Goal: Information Seeking & Learning: Learn about a topic

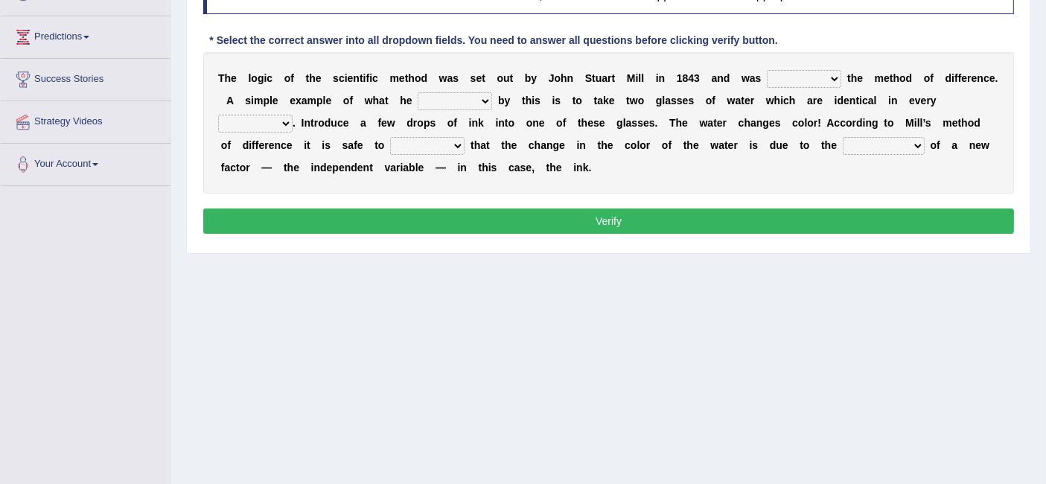
scroll to position [208, 0]
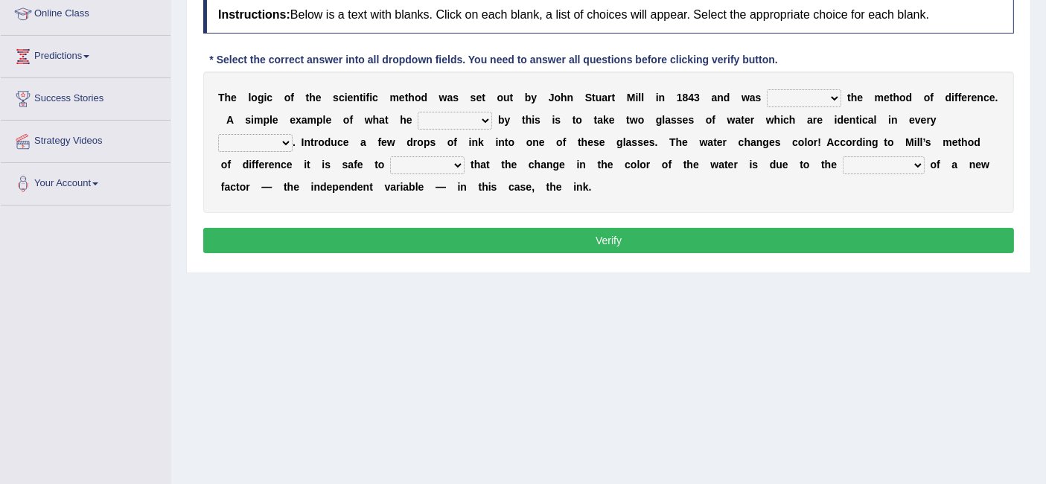
click at [812, 97] on select "pointed claimed demanded named" at bounding box center [804, 98] width 74 height 18
click at [473, 121] on select "capped charged found meant" at bounding box center [455, 121] width 74 height 18
select select "meant"
click at [418, 112] on select "capped charged found meant" at bounding box center [455, 121] width 74 height 18
click at [269, 147] on select "thought identity measure respect" at bounding box center [255, 143] width 74 height 18
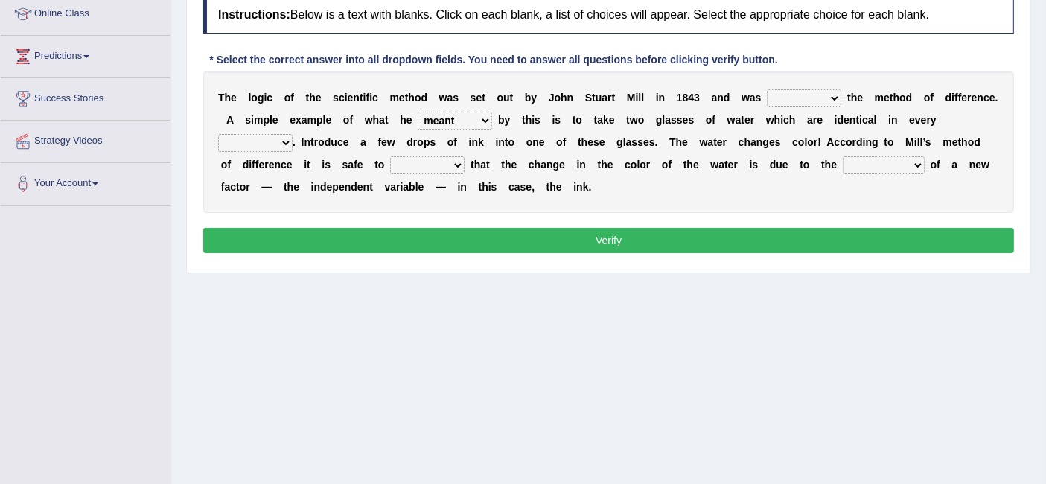
select select "measure"
click at [218, 134] on select "thought identity measure respect" at bounding box center [255, 143] width 74 height 18
click at [447, 170] on select "assume discuss prefer acclaim" at bounding box center [427, 165] width 74 height 18
click at [731, 191] on div "T h e l o g i c o f t h e s c i e n t i f i c m e t h o d w a s s e t o u t b y…" at bounding box center [608, 141] width 810 height 141
click at [927, 167] on b at bounding box center [927, 165] width 6 height 12
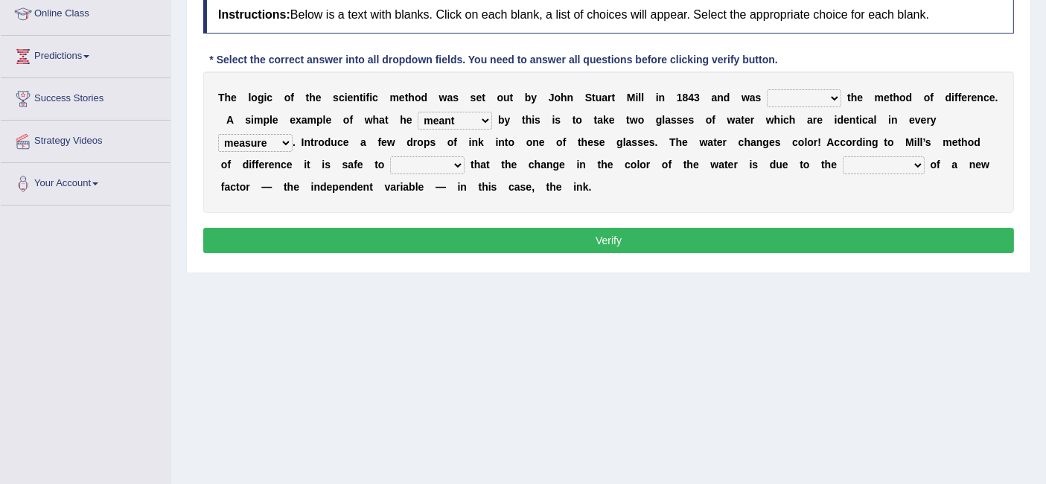
click at [901, 166] on select "introduction magnitude preparation purification" at bounding box center [883, 165] width 82 height 18
select select "introduction"
click at [842, 156] on select "introduction magnitude preparation purification" at bounding box center [883, 165] width 82 height 18
click at [808, 104] on select "pointed claimed demanded named" at bounding box center [804, 98] width 74 height 18
select select "named"
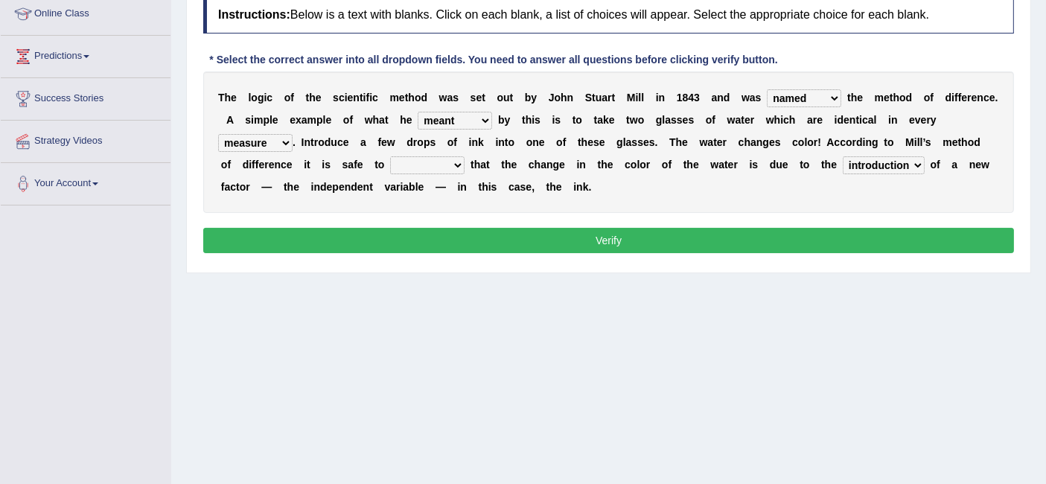
click at [767, 89] on select "pointed claimed demanded named" at bounding box center [804, 98] width 74 height 18
click at [432, 171] on select "assume discuss prefer acclaim" at bounding box center [427, 165] width 74 height 18
select select "assume"
click at [390, 156] on select "assume discuss prefer acclaim" at bounding box center [427, 165] width 74 height 18
click at [506, 249] on button "Verify" at bounding box center [608, 240] width 810 height 25
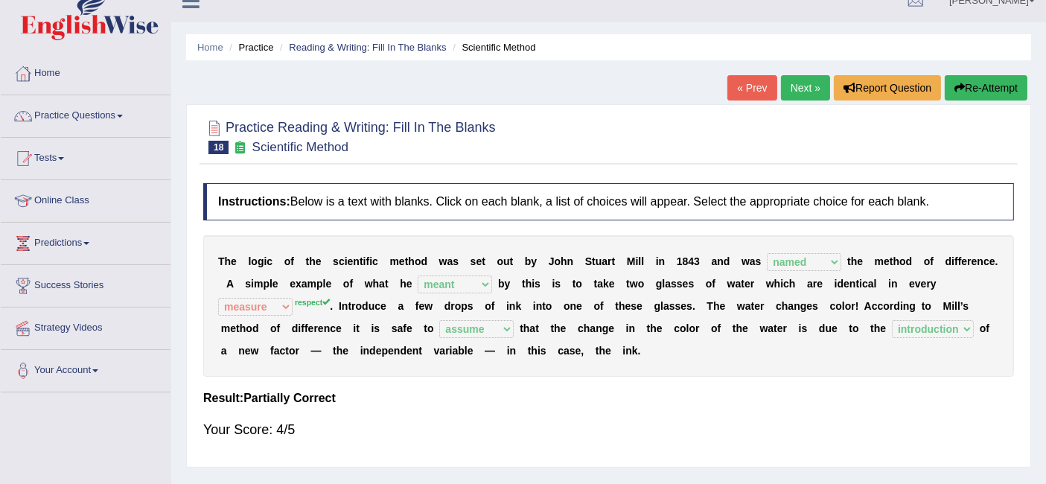
scroll to position [0, 0]
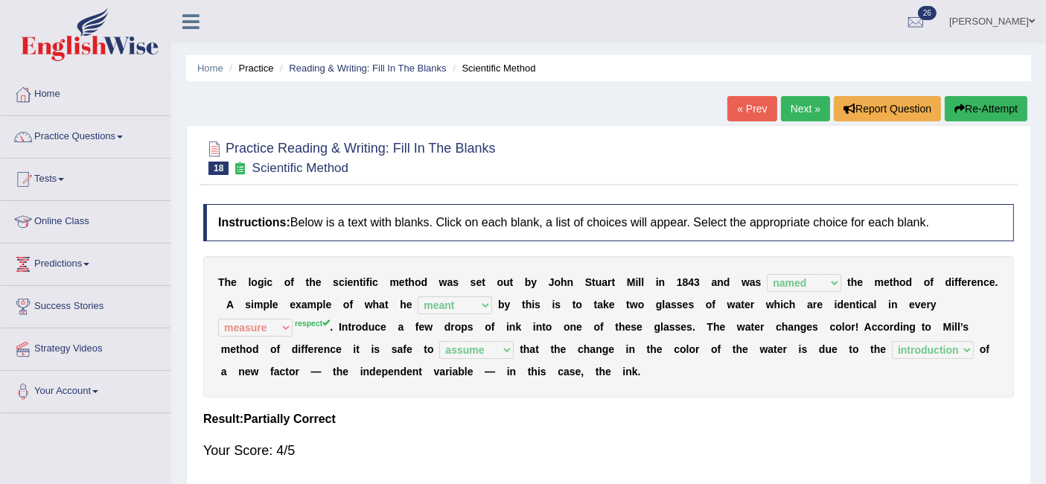
click at [790, 112] on link "Next »" at bounding box center [805, 108] width 49 height 25
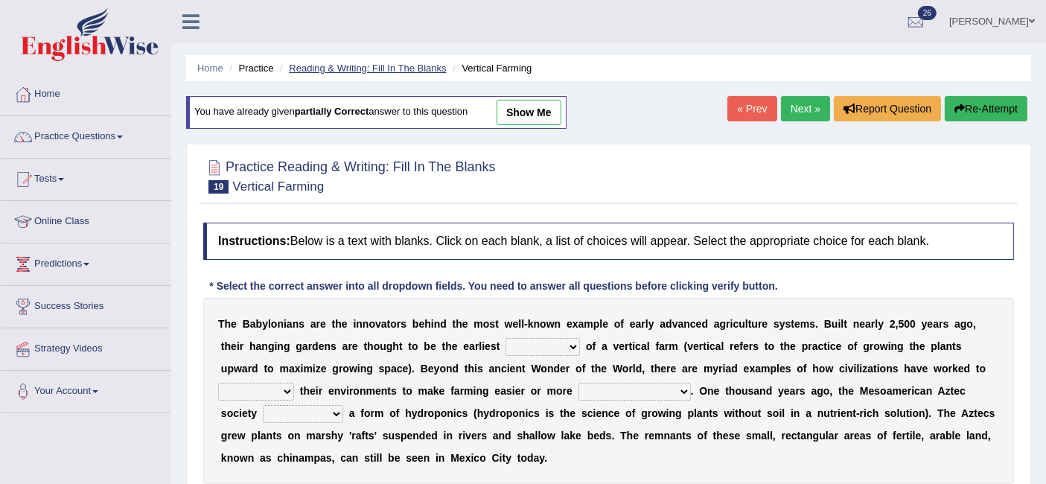
click at [374, 65] on link "Reading & Writing: Fill In The Blanks" at bounding box center [367, 68] width 157 height 11
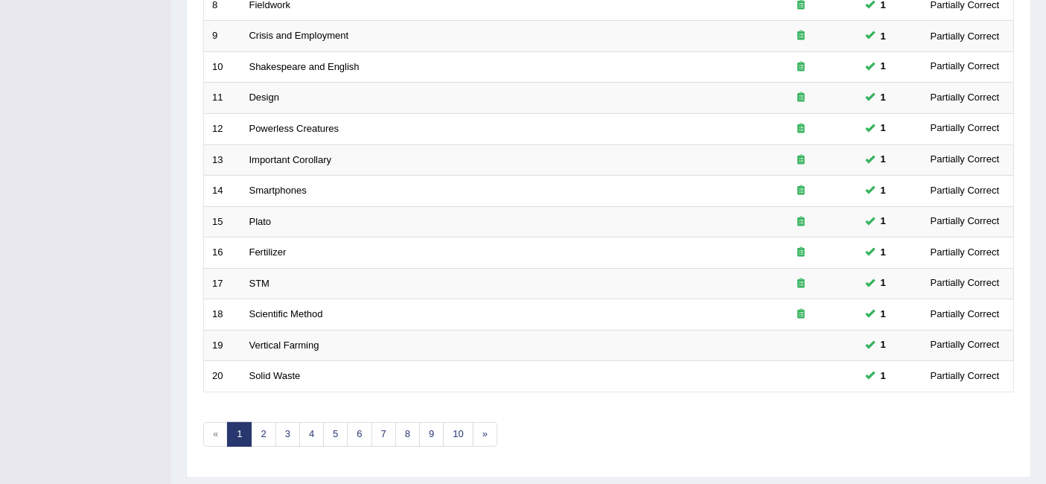
scroll to position [496, 0]
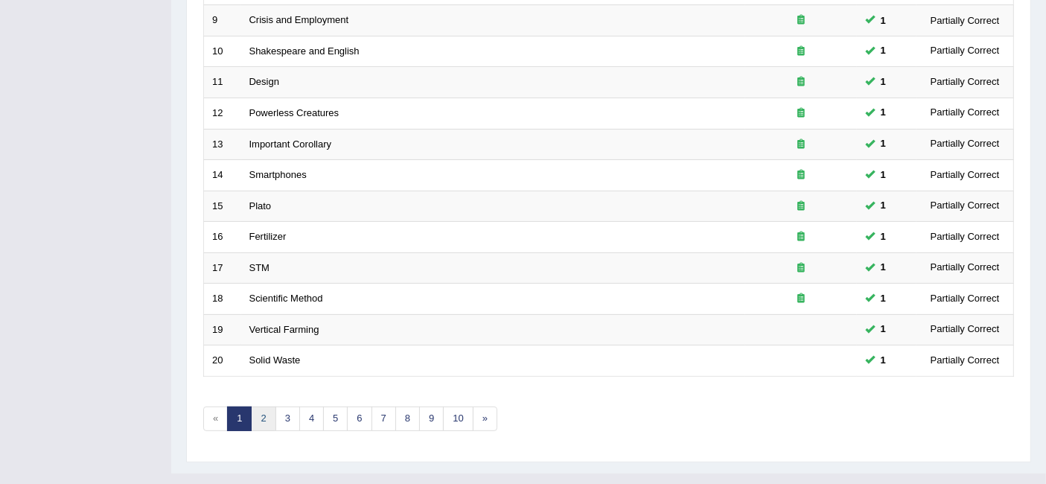
click at [263, 406] on link "2" at bounding box center [263, 418] width 25 height 25
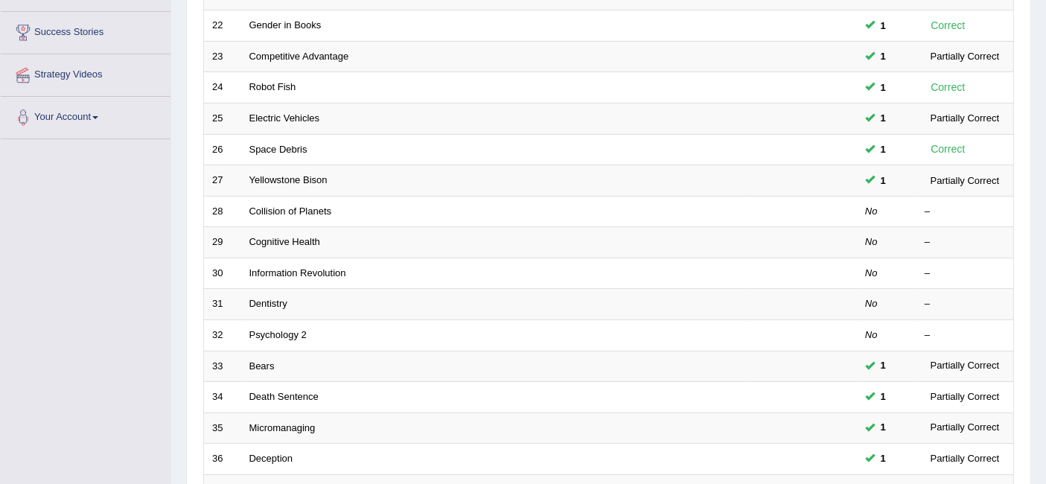
scroll to position [278, 0]
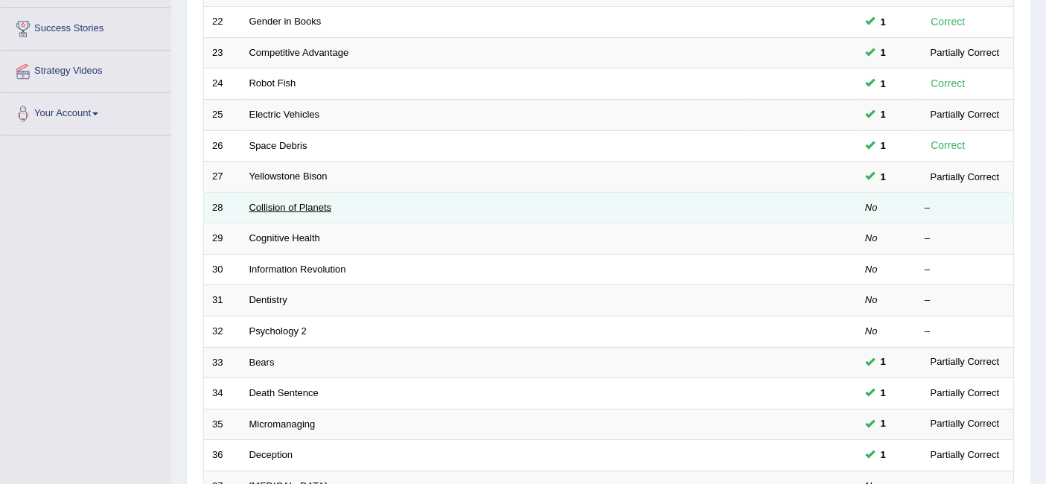
click at [301, 202] on link "Collision of Planets" at bounding box center [290, 207] width 83 height 11
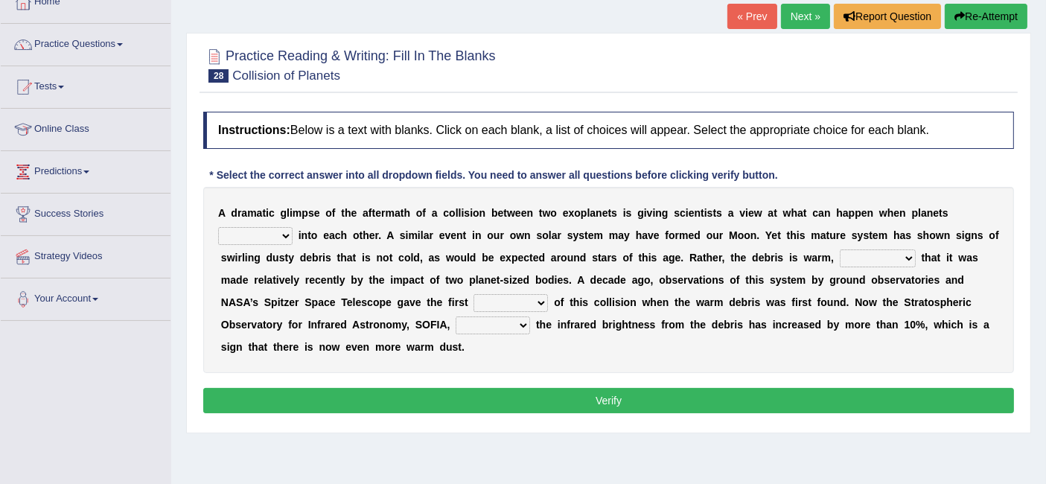
scroll to position [122, 0]
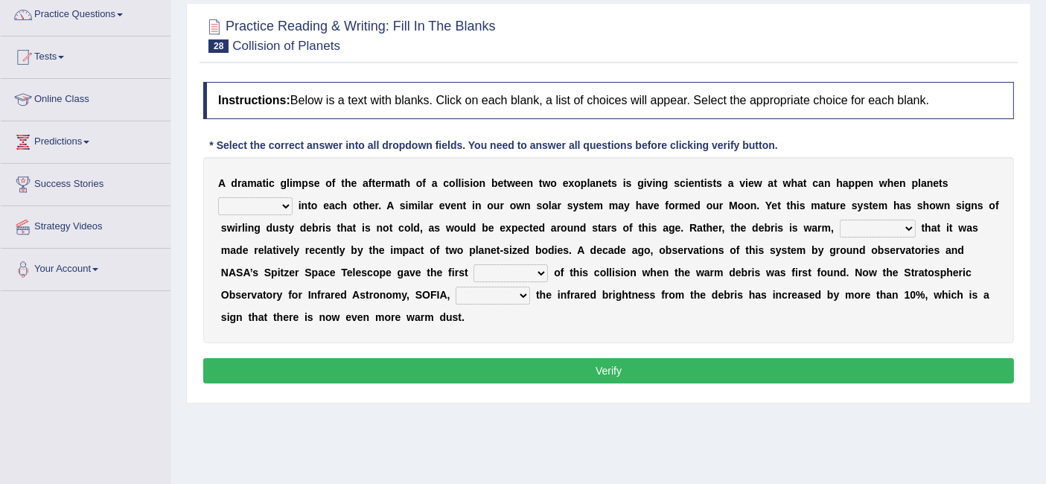
click at [269, 204] on select "crash explore roam implode" at bounding box center [255, 206] width 74 height 18
click at [276, 203] on select "crash explore roam implode" at bounding box center [255, 206] width 74 height 18
click at [271, 211] on select "crash explore roam implode" at bounding box center [255, 206] width 74 height 18
select select "crash"
click at [218, 197] on select "crash explore roam implode" at bounding box center [255, 206] width 74 height 18
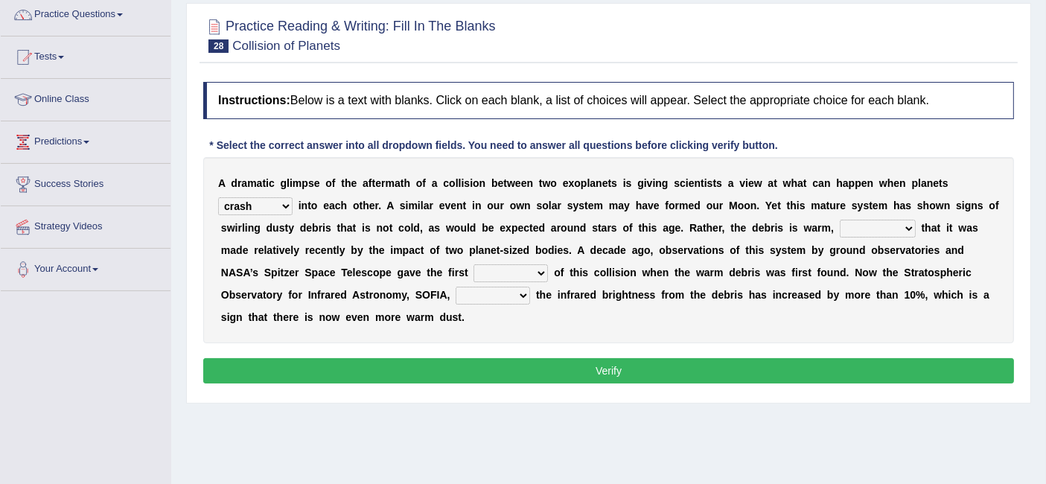
click at [899, 228] on select "reinforcing sentencing forging conducing" at bounding box center [878, 229] width 76 height 18
click at [726, 313] on div "A d r a m a t i c g l i m p s e o f t h e a f t e r m a t h o f a c o l l i s i…" at bounding box center [608, 250] width 810 height 186
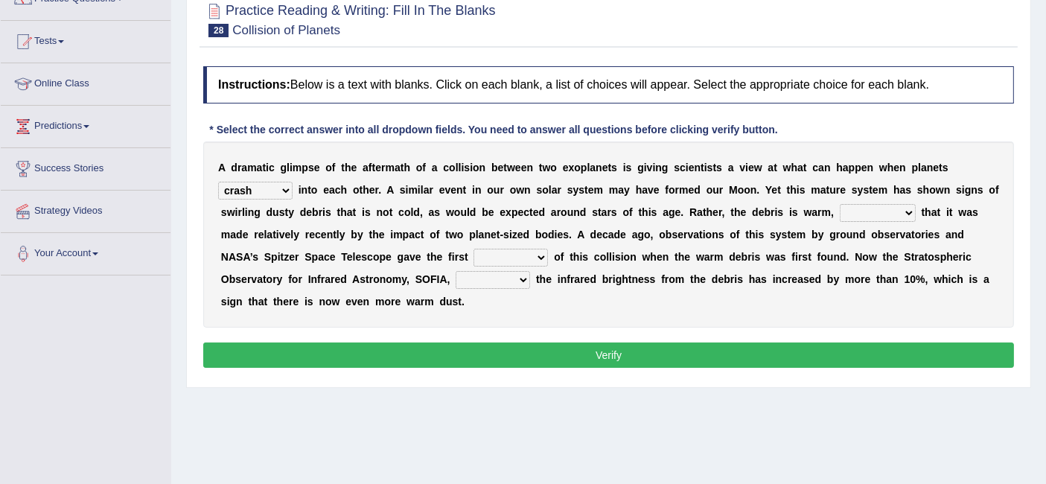
scroll to position [137, 0]
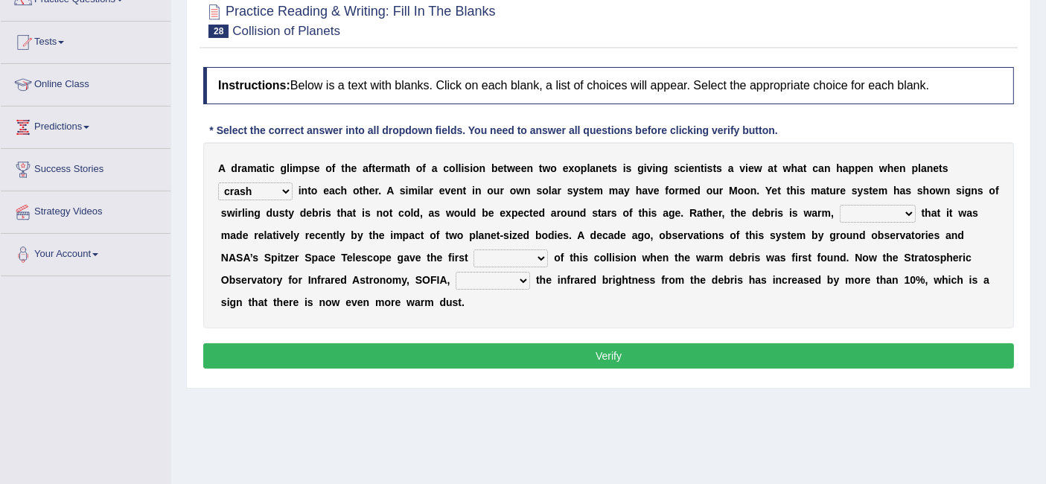
click at [897, 212] on select "reinforcing sentencing forging conducing" at bounding box center [878, 214] width 76 height 18
click at [995, 234] on div "A d r a m a t i c g l i m p s e o f t h e a f t e r m a t h o f a c o l l i s i…" at bounding box center [608, 235] width 810 height 186
click at [513, 261] on select "pints faints hints taints" at bounding box center [510, 258] width 74 height 18
select select "hints"
click at [473, 249] on select "pints faints hints taints" at bounding box center [510, 258] width 74 height 18
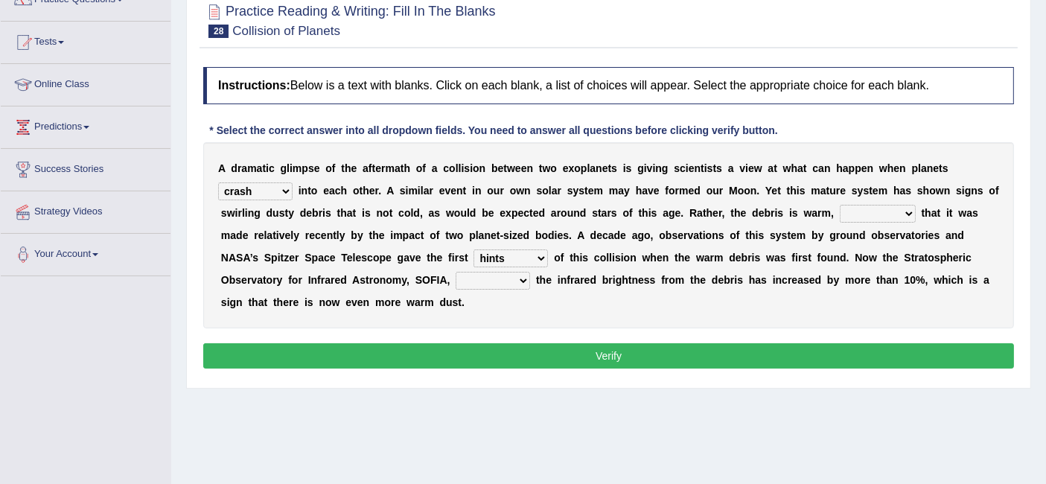
click at [503, 283] on select "concealed revealed repealed unsealed" at bounding box center [492, 281] width 74 height 18
select select "revealed"
click at [455, 272] on select "concealed revealed repealed unsealed" at bounding box center [492, 281] width 74 height 18
click at [890, 211] on select "reinforcing sentencing forging conducing" at bounding box center [878, 214] width 76 height 18
select select "reinforcing"
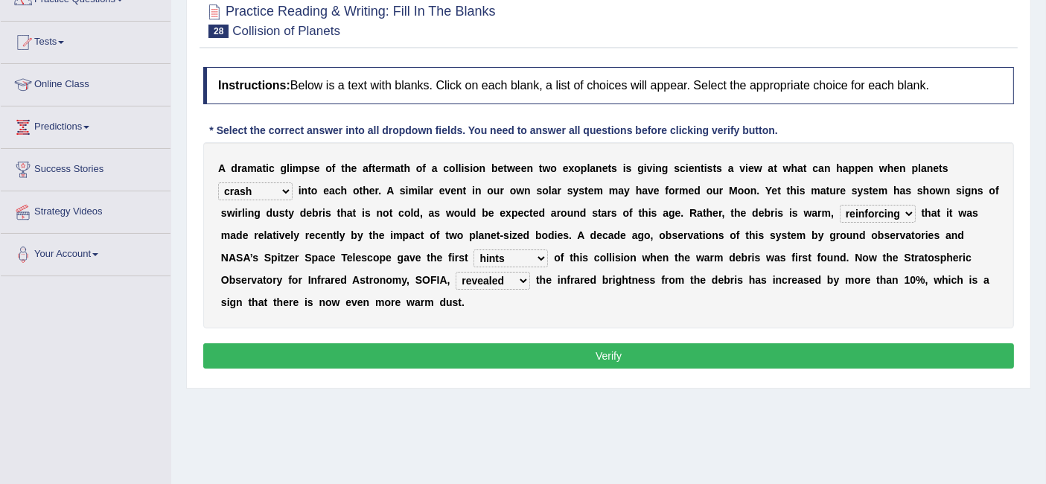
click at [840, 205] on select "reinforcing sentencing forging conducing" at bounding box center [878, 214] width 76 height 18
click at [863, 360] on button "Verify" at bounding box center [608, 355] width 810 height 25
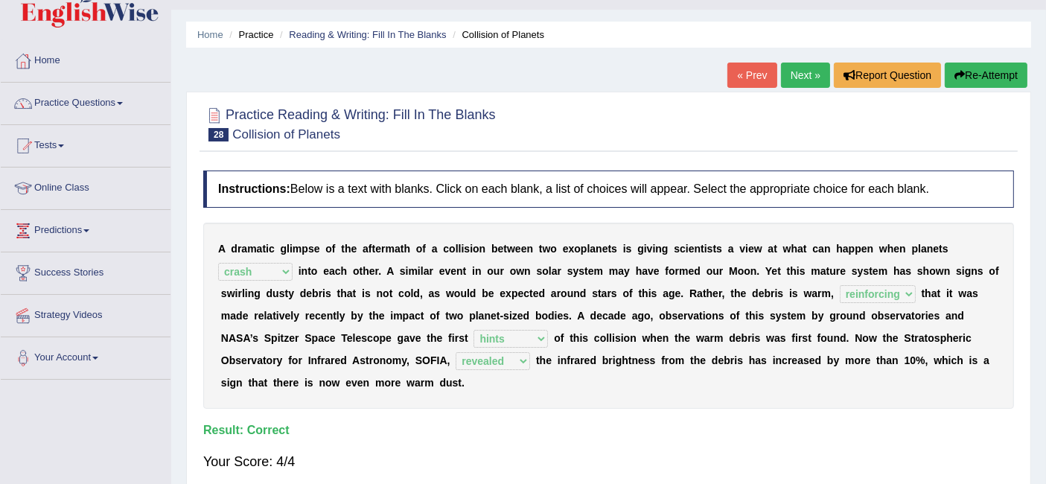
scroll to position [28, 0]
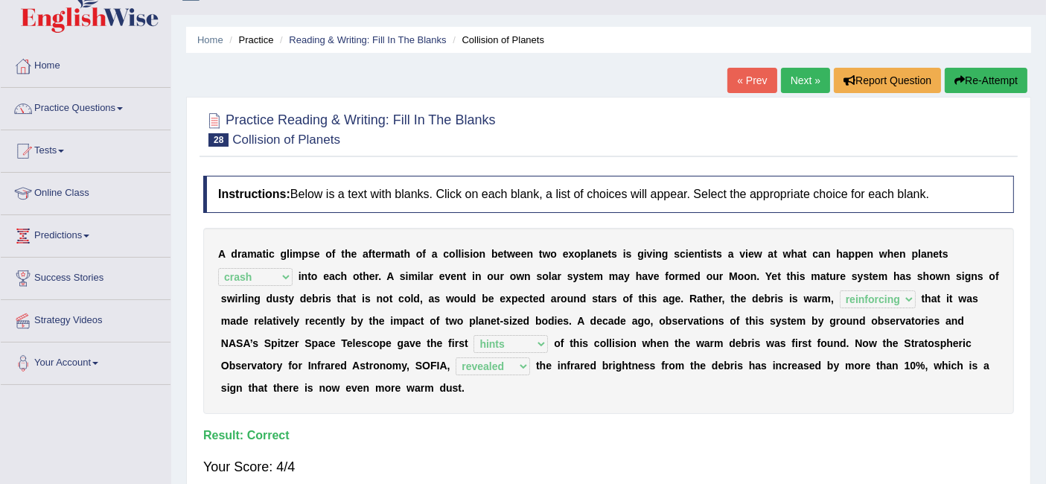
click at [799, 86] on link "Next »" at bounding box center [805, 80] width 49 height 25
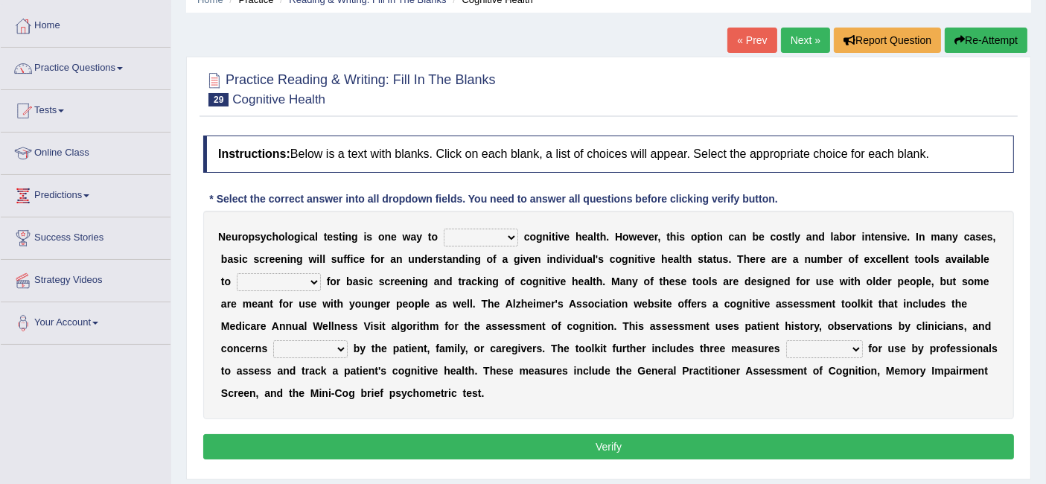
scroll to position [89, 0]
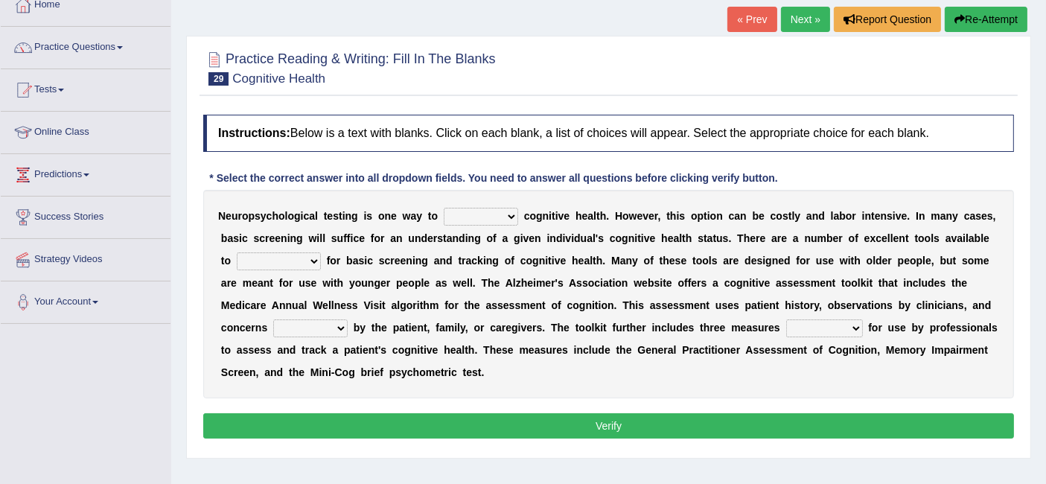
click at [476, 218] on select "obsess assess possess access" at bounding box center [481, 217] width 74 height 18
select select "assess"
click at [444, 208] on select "obsess assess possess access" at bounding box center [481, 217] width 74 height 18
click at [307, 264] on select "stationers practitioners petitioners questioners" at bounding box center [279, 261] width 84 height 18
select select "practitioners"
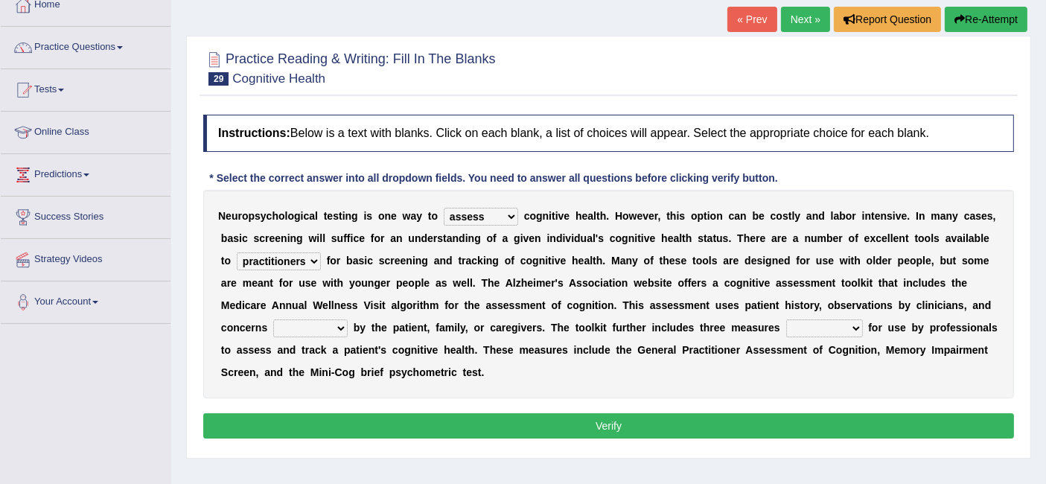
click at [237, 252] on select "stationers practitioners petitioners questioners" at bounding box center [279, 261] width 84 height 18
click at [317, 327] on select "raised rising arising praised" at bounding box center [310, 328] width 74 height 18
select select "raised"
click at [273, 319] on select "raised rising arising praised" at bounding box center [310, 328] width 74 height 18
click at [854, 383] on div "N e u r o p s y c h o l o g i c a l t e s t i n g i s o n e w a y t o obsess as…" at bounding box center [608, 294] width 810 height 208
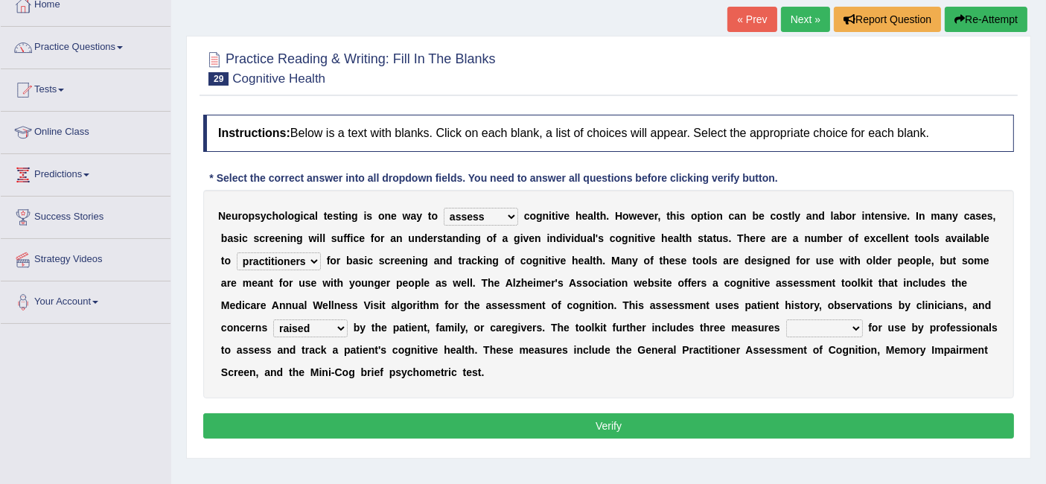
click at [831, 329] on select "validated intimidated dilapidated antedated" at bounding box center [824, 328] width 77 height 18
select select "validated"
click at [786, 319] on select "validated intimidated dilapidated antedated" at bounding box center [824, 328] width 77 height 18
click at [540, 427] on button "Verify" at bounding box center [608, 425] width 810 height 25
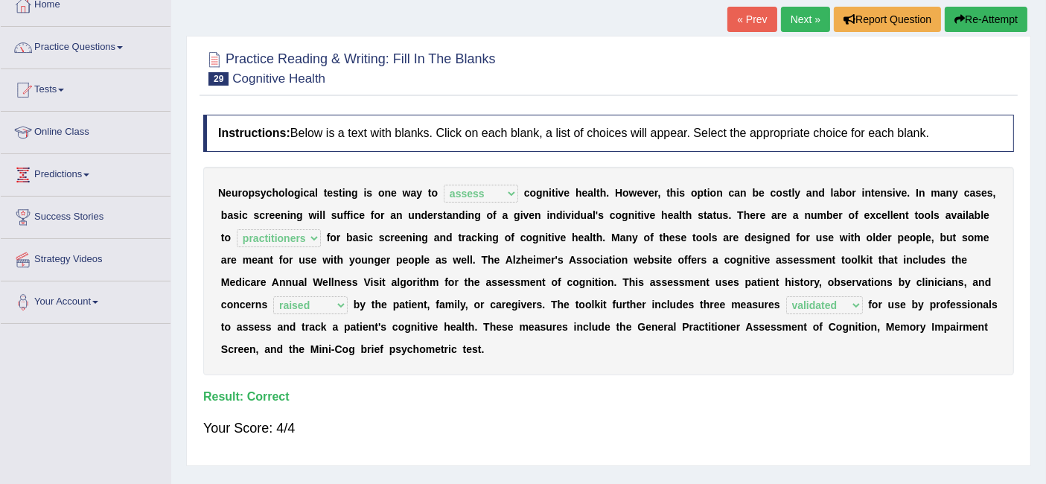
drag, startPoint x: 540, startPoint y: 427, endPoint x: 876, endPoint y: 118, distance: 457.2
click at [876, 118] on div "Practice Reading & Writing: Fill In The Blanks 29 Cognitive Health Instructions…" at bounding box center [608, 251] width 845 height 430
click at [797, 31] on link "Next »" at bounding box center [805, 19] width 49 height 25
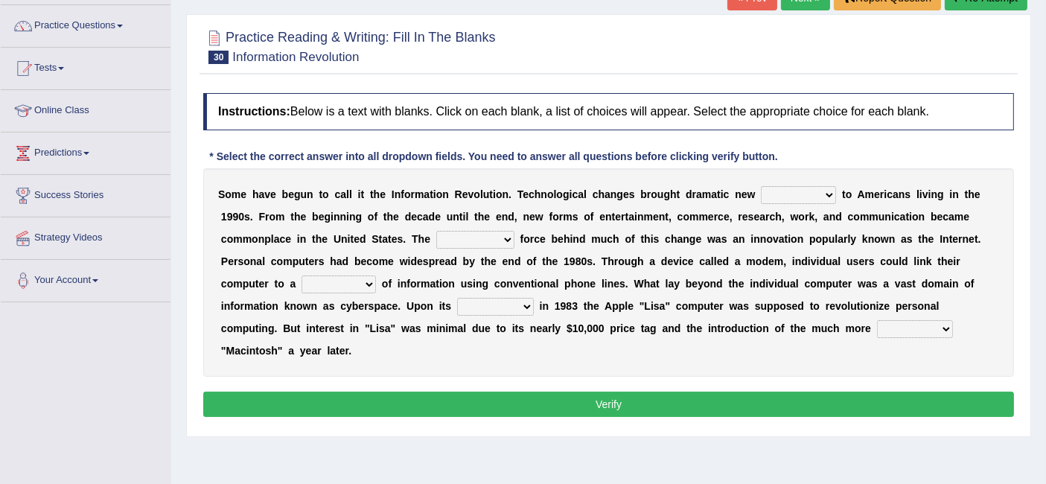
click at [827, 199] on select "challenges puzzles options confusion" at bounding box center [798, 195] width 75 height 18
click at [840, 168] on div "S o m e h a v e b e g u n t o c a l l i t t h e I n f o r m a t i o n R e v o l…" at bounding box center [608, 272] width 810 height 208
click at [819, 196] on select "challenges puzzles options confusion" at bounding box center [798, 195] width 75 height 18
click at [831, 171] on div "S o m e h a v e b e g u n t o c a l l i t t h e I n f o r m a t i o n R e v o l…" at bounding box center [608, 272] width 810 height 208
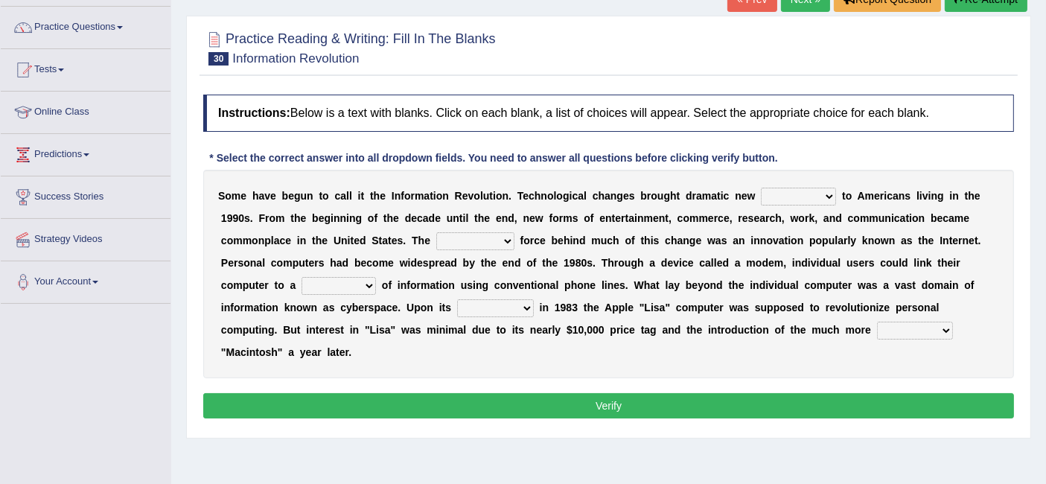
click at [497, 243] on select "unremitting uninspiring driving insinuating" at bounding box center [475, 241] width 78 height 18
select select "driving"
click at [436, 232] on select "unremitting uninspiring driving insinuating" at bounding box center [475, 241] width 78 height 18
click at [365, 290] on select "magnitude bulk wealth volume" at bounding box center [338, 286] width 74 height 18
click at [509, 281] on b "n" at bounding box center [509, 285] width 7 height 12
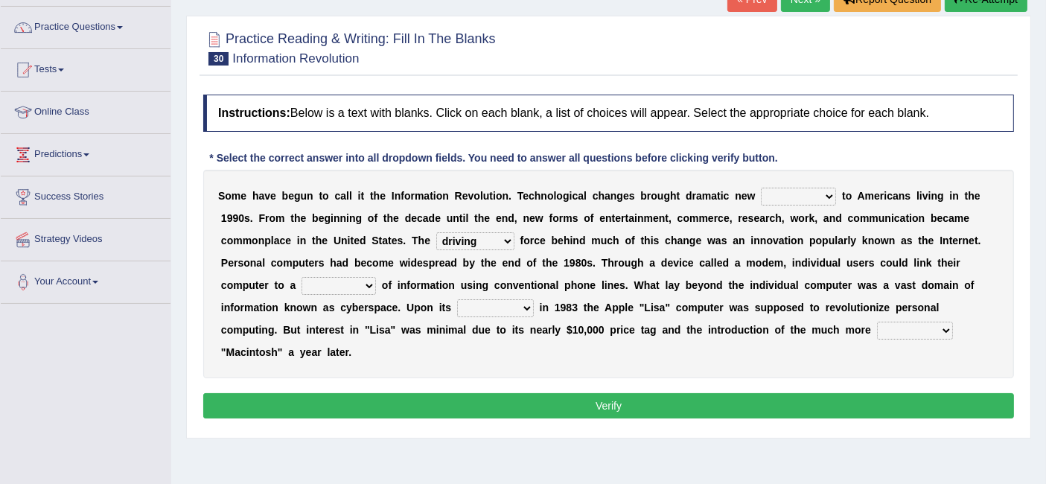
click at [366, 287] on select "magnitude bulk wealth volume" at bounding box center [338, 286] width 74 height 18
click at [444, 285] on b "o" at bounding box center [445, 285] width 7 height 12
click at [370, 284] on select "magnitude bulk wealth volume" at bounding box center [338, 286] width 74 height 18
select select "volume"
click at [301, 277] on select "magnitude bulk wealth volume" at bounding box center [338, 286] width 74 height 18
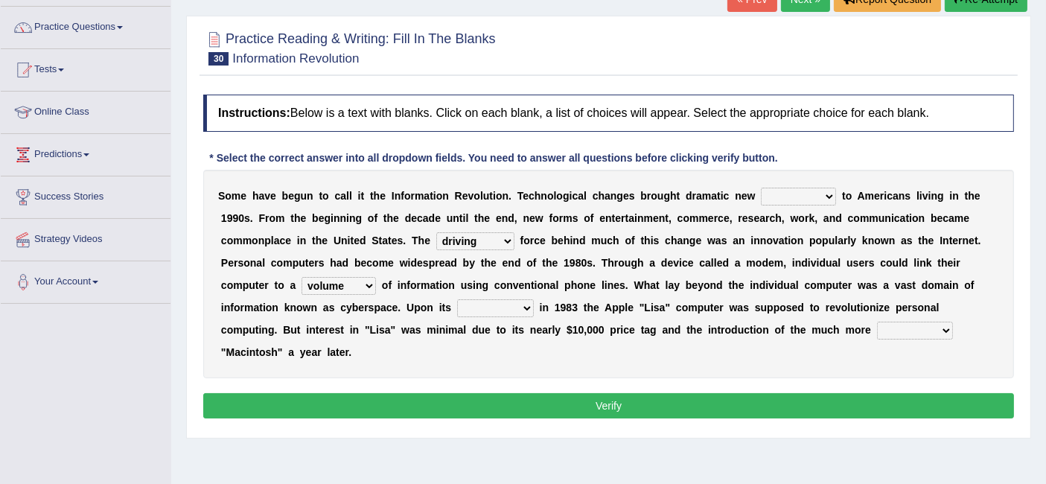
click at [505, 310] on select "relief release publication emission" at bounding box center [495, 308] width 77 height 18
click at [512, 306] on select "relief release publication emission" at bounding box center [495, 308] width 77 height 18
click at [916, 333] on select "convenient affordable advanced formidable" at bounding box center [915, 331] width 76 height 18
select select "affordable"
click at [877, 322] on select "convenient affordable advanced formidable" at bounding box center [915, 331] width 76 height 18
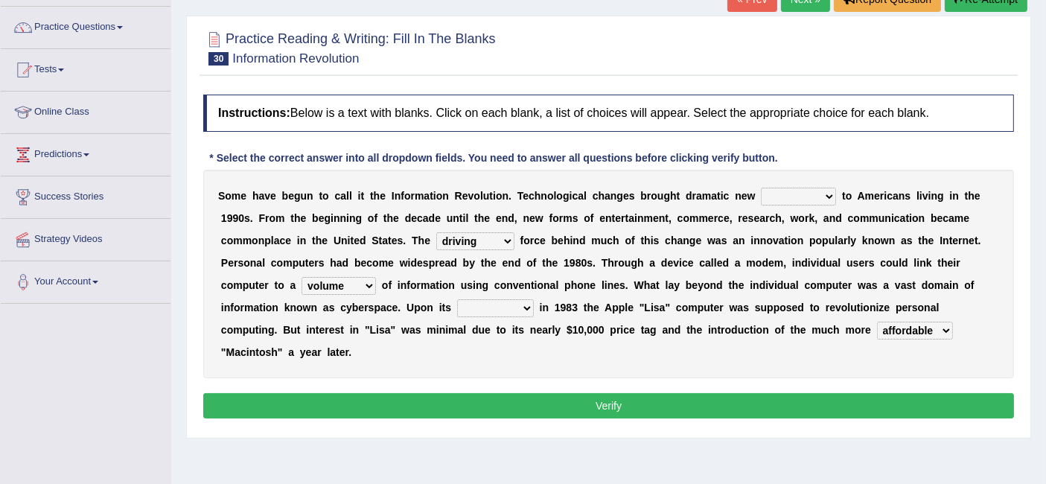
click at [512, 308] on select "relief release publication emission" at bounding box center [495, 308] width 77 height 18
select select "publication"
click at [457, 299] on select "relief release publication emission" at bounding box center [495, 308] width 77 height 18
click at [822, 202] on select "challenges puzzles options confusion" at bounding box center [798, 197] width 75 height 18
select select "options"
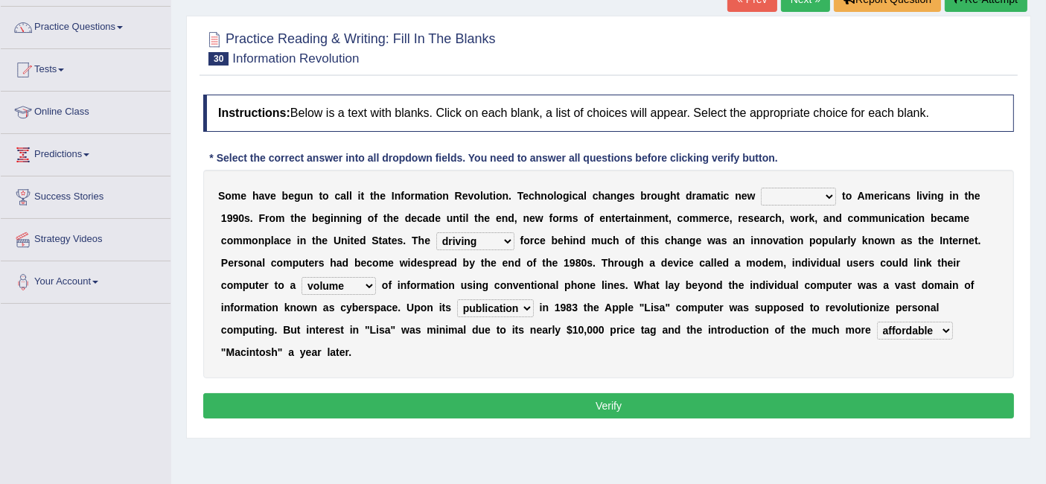
click at [761, 188] on select "challenges puzzles options confusion" at bounding box center [798, 197] width 75 height 18
click at [606, 413] on button "Verify" at bounding box center [608, 405] width 810 height 25
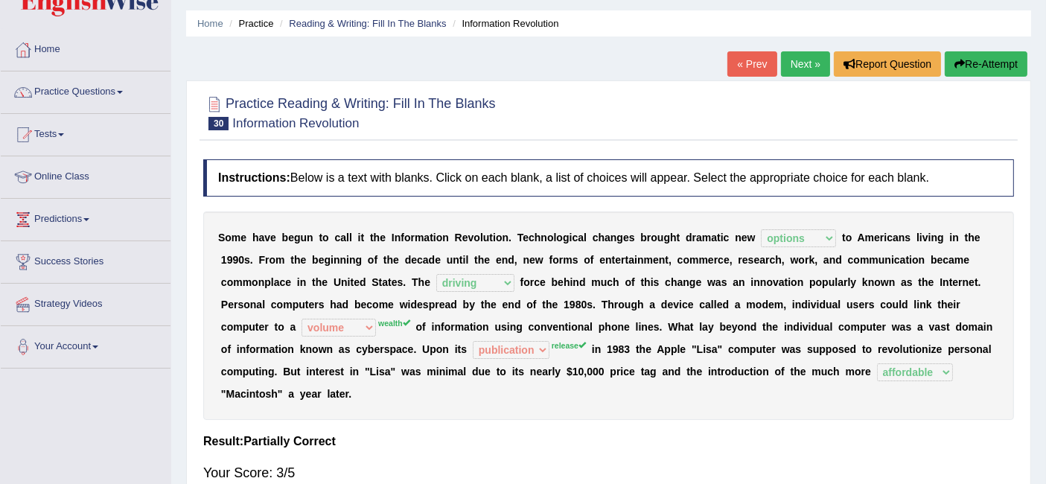
scroll to position [0, 0]
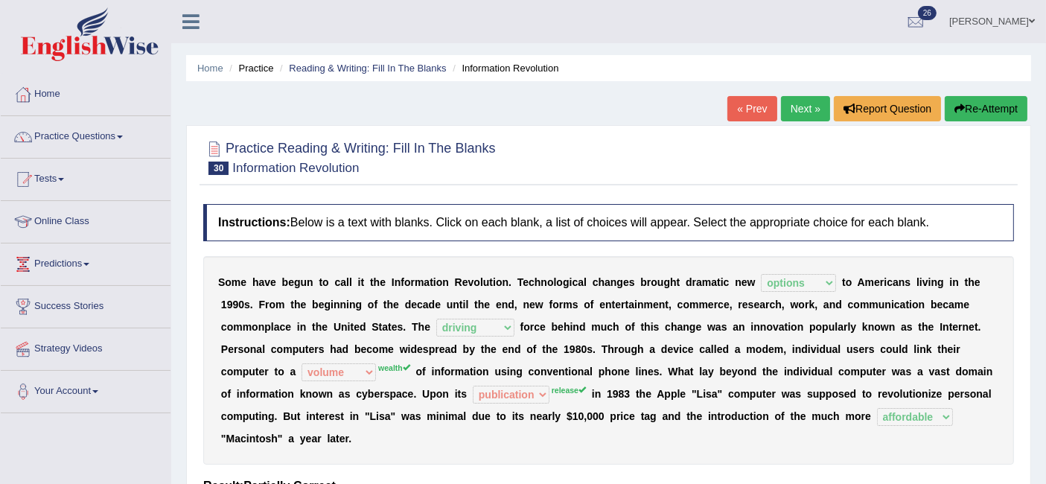
click at [808, 108] on link "Next »" at bounding box center [805, 108] width 49 height 25
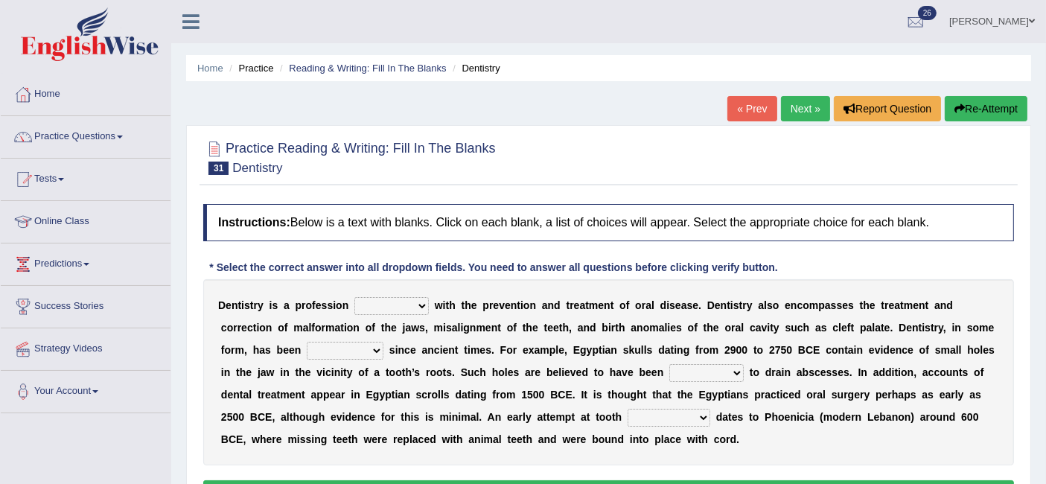
click at [401, 307] on select "agreed dealt concerned taken" at bounding box center [391, 306] width 74 height 18
select select "dealt"
click at [354, 297] on select "agreed dealt concerned taken" at bounding box center [391, 306] width 74 height 18
click at [357, 356] on select "criticized replaced practiced abandoned" at bounding box center [345, 351] width 77 height 18
click at [307, 342] on select "criticized replaced practiced abandoned" at bounding box center [345, 351] width 77 height 18
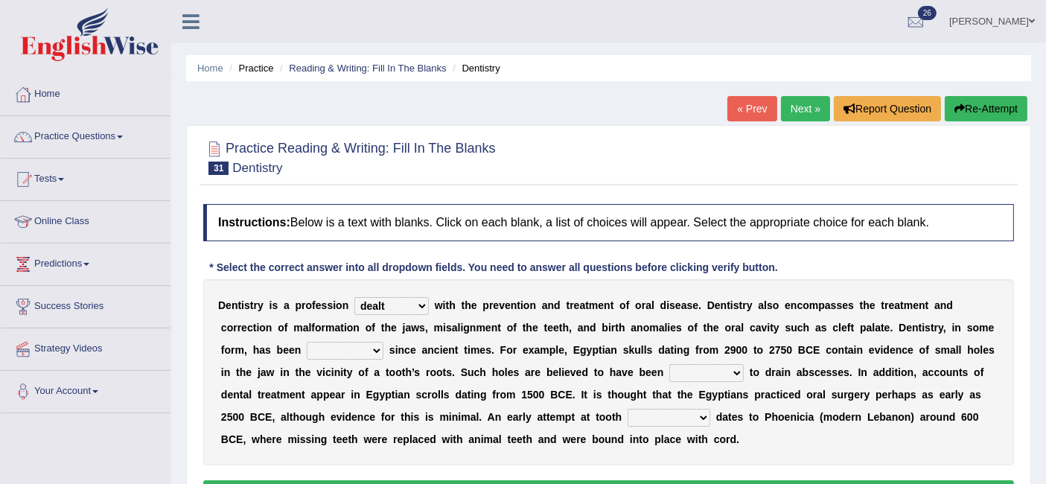
click at [712, 372] on select "fluctuated laminated drilled sealed" at bounding box center [706, 373] width 74 height 18
select select "drilled"
click at [669, 364] on select "fluctuated laminated drilled sealed" at bounding box center [706, 373] width 74 height 18
click at [717, 372] on select "fluctuated laminated drilled sealed" at bounding box center [706, 373] width 74 height 18
click at [825, 449] on div "D e n t i s t r y i s a p r o f e s s i o n agreed dealt concerned taken w i t …" at bounding box center [608, 372] width 810 height 186
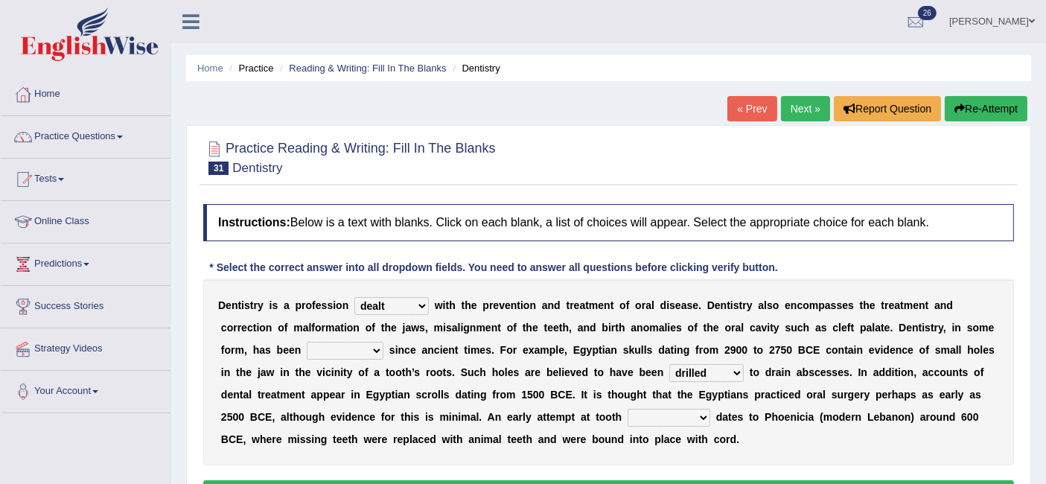
click at [685, 421] on select "reparation sacrament restitution replacement" at bounding box center [668, 418] width 83 height 18
select select "replacement"
click at [627, 409] on select "reparation sacrament restitution replacement" at bounding box center [668, 418] width 83 height 18
click at [357, 354] on select "criticized replaced practiced abandoned" at bounding box center [345, 351] width 77 height 18
select select "practiced"
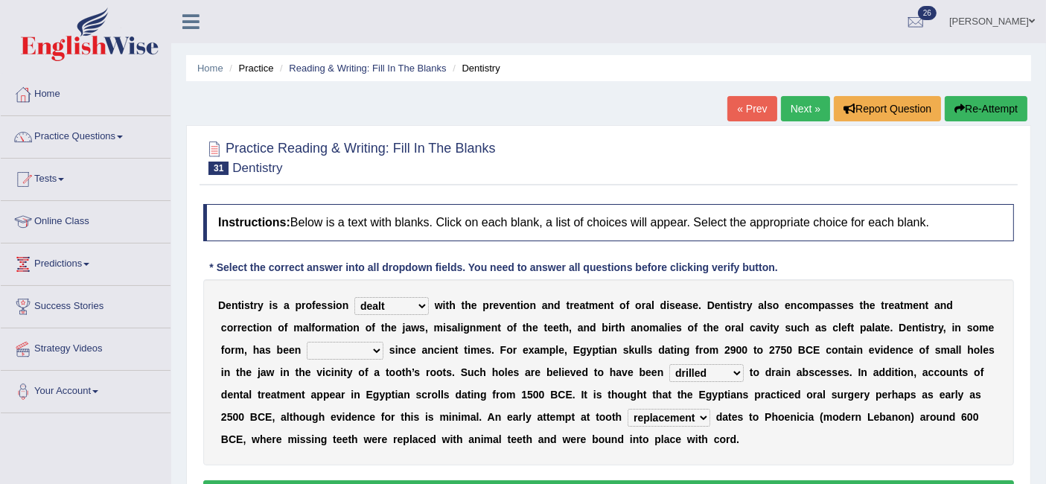
click at [307, 342] on select "criticized replaced practiced abandoned" at bounding box center [345, 351] width 77 height 18
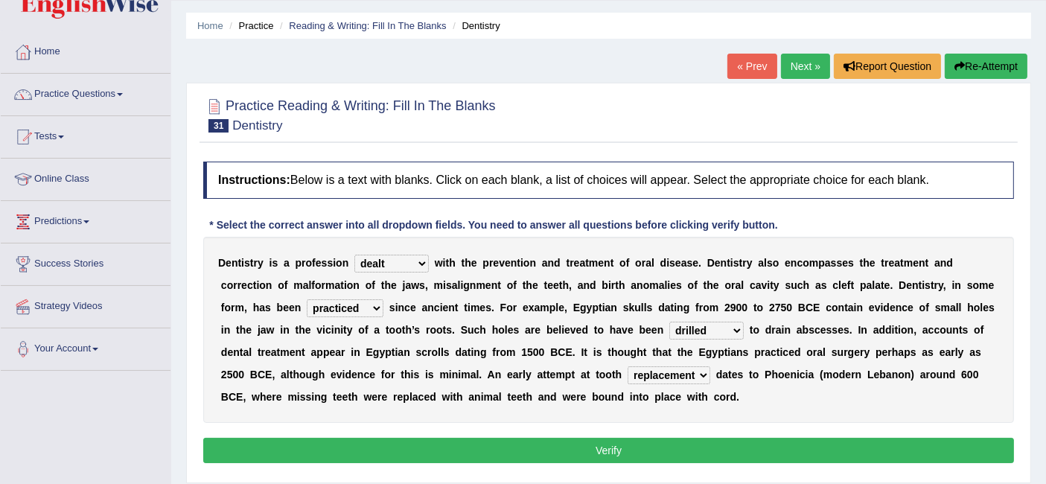
scroll to position [72, 0]
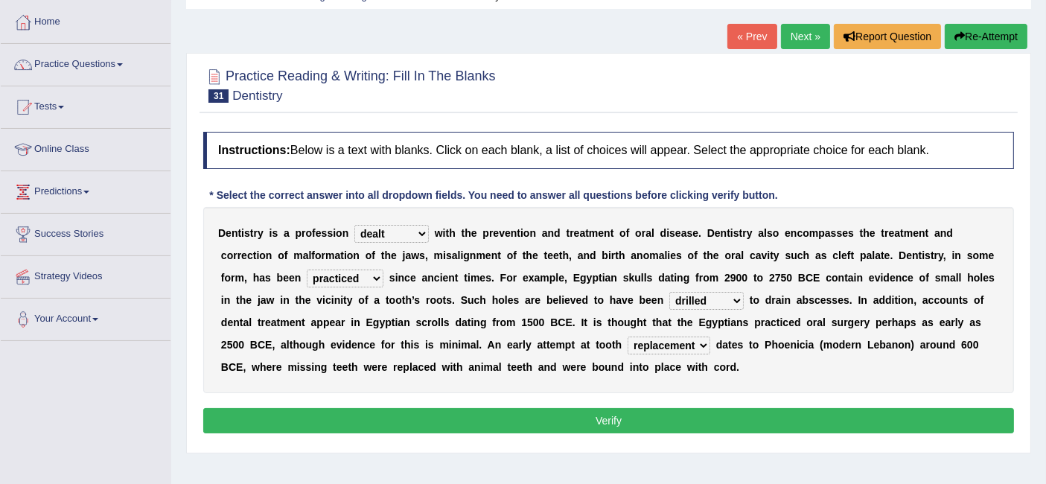
click at [405, 425] on button "Verify" at bounding box center [608, 420] width 810 height 25
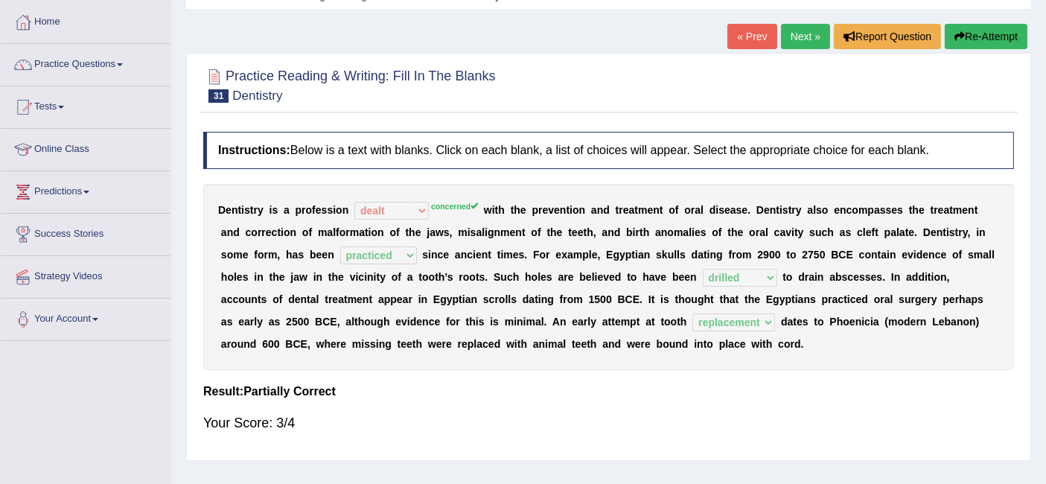
click at [790, 31] on link "Next »" at bounding box center [805, 36] width 49 height 25
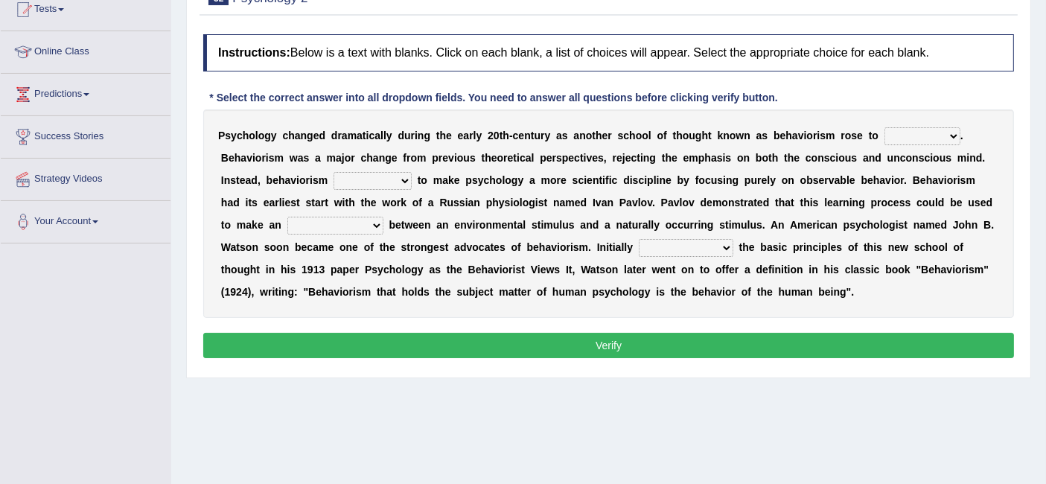
scroll to position [174, 0]
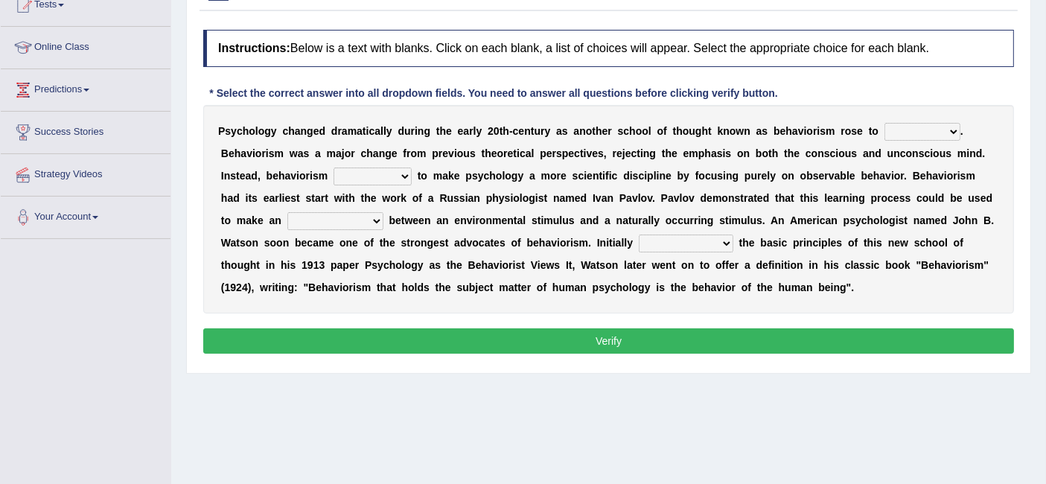
click at [923, 135] on select "dominance temptation challenge temper" at bounding box center [922, 132] width 76 height 18
click at [997, 105] on div "P s y c h o l o g y c h a n g e d d r a m a t i c a l l y d u r i n g t h e e a…" at bounding box center [608, 209] width 810 height 208
click at [940, 135] on select "dominance temptation challenge temper" at bounding box center [922, 132] width 76 height 18
click at [1012, 129] on div "P s y c h o l o g y c h a n g e d d r a m a t i c a l l y d u r i n g t h e e a…" at bounding box center [608, 209] width 810 height 208
click at [360, 180] on select "reproached reproved strove rewove" at bounding box center [372, 176] width 78 height 18
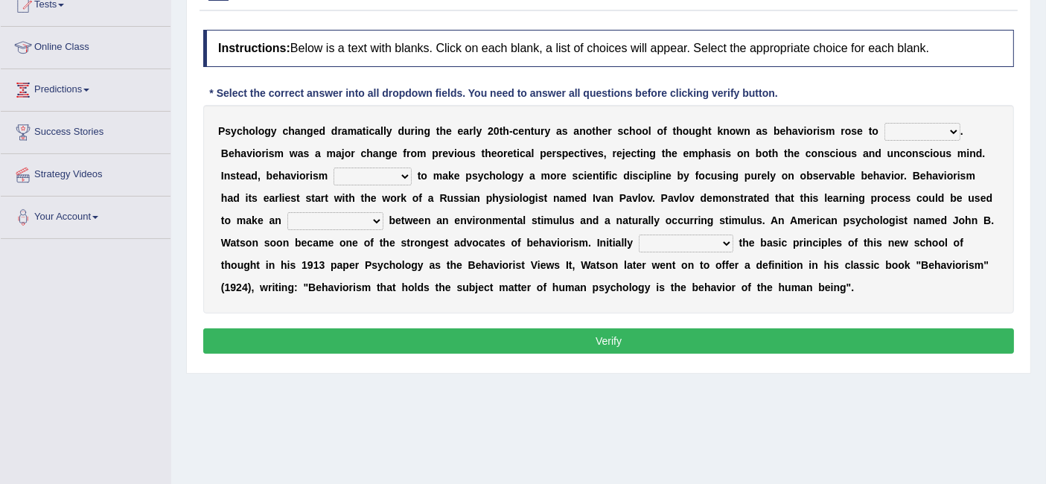
click at [486, 193] on b "p" at bounding box center [489, 198] width 7 height 12
click at [342, 221] on select "acclimatization association union combination" at bounding box center [335, 221] width 96 height 18
select select "association"
click at [287, 212] on select "acclimatization association union combination" at bounding box center [335, 221] width 96 height 18
click at [703, 246] on select "questioning foreshortening unburdening outlining" at bounding box center [686, 243] width 95 height 18
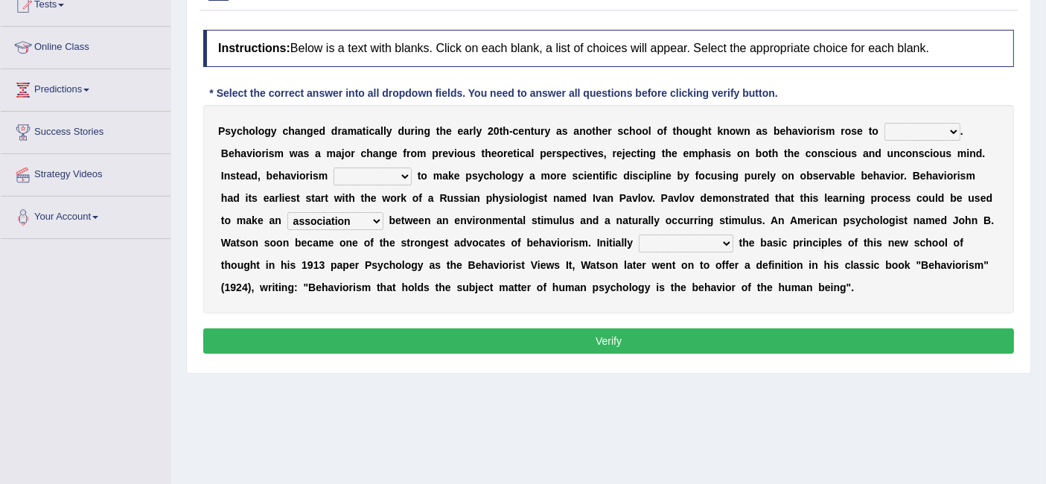
select select "outlining"
click at [639, 234] on select "questioning foreshortening unburdening outlining" at bounding box center [686, 243] width 95 height 18
click at [943, 132] on select "dominance temptation challenge temper" at bounding box center [922, 132] width 76 height 18
select select "dominance"
click at [884, 123] on select "dominance temptation challenge temper" at bounding box center [922, 132] width 76 height 18
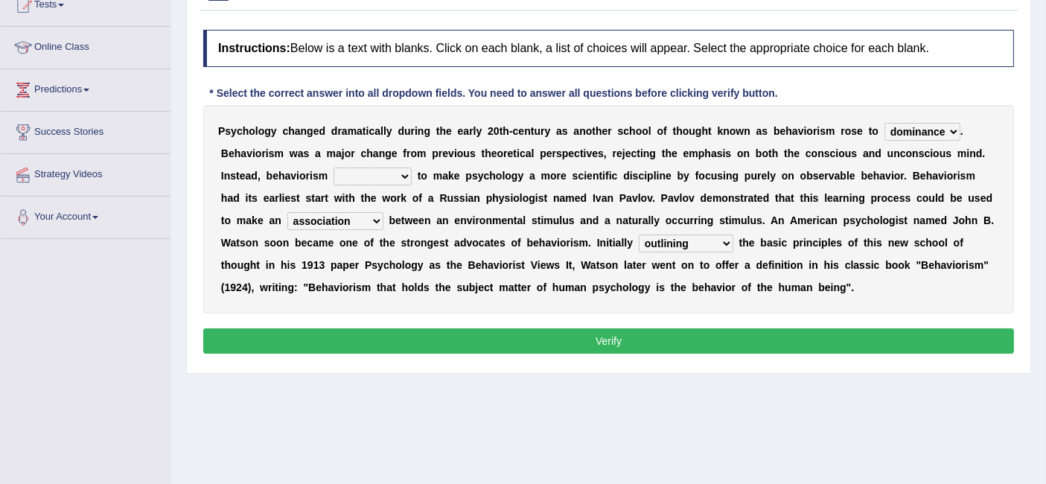
click at [385, 173] on select "reproached reproved strove rewove" at bounding box center [372, 176] width 78 height 18
select select "reproved"
click at [333, 167] on select "reproached reproved strove rewove" at bounding box center [372, 176] width 78 height 18
click at [477, 339] on button "Verify" at bounding box center [608, 340] width 810 height 25
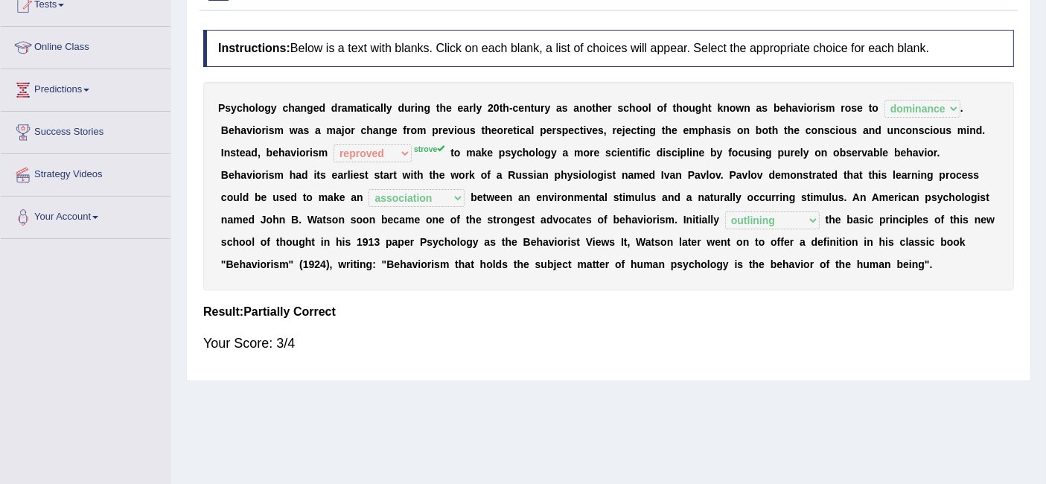
scroll to position [0, 0]
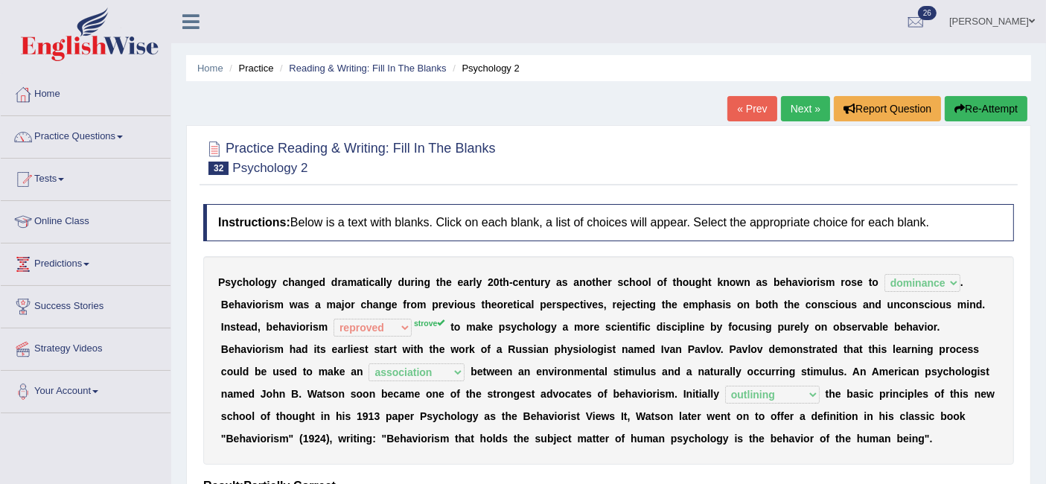
click at [788, 106] on link "Next »" at bounding box center [805, 108] width 49 height 25
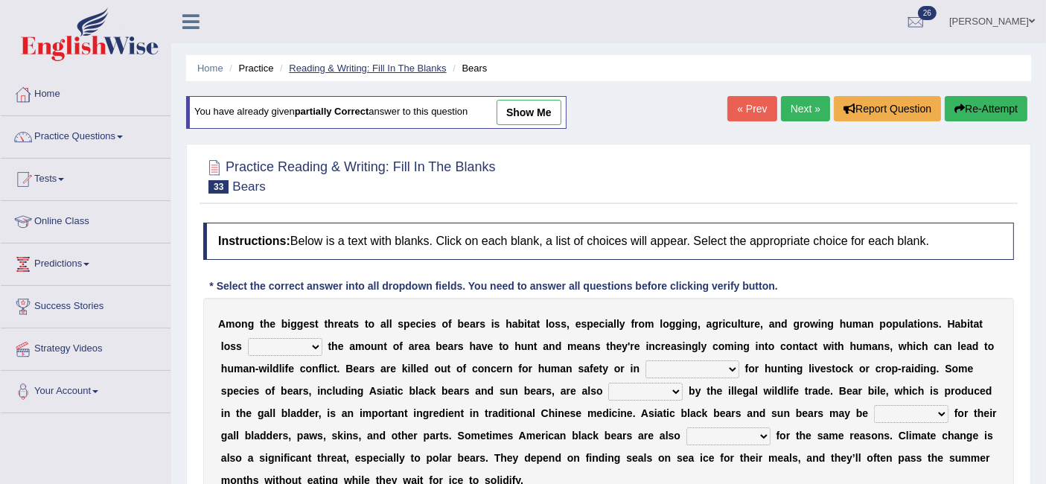
click at [390, 71] on link "Reading & Writing: Fill In The Blanks" at bounding box center [367, 68] width 157 height 11
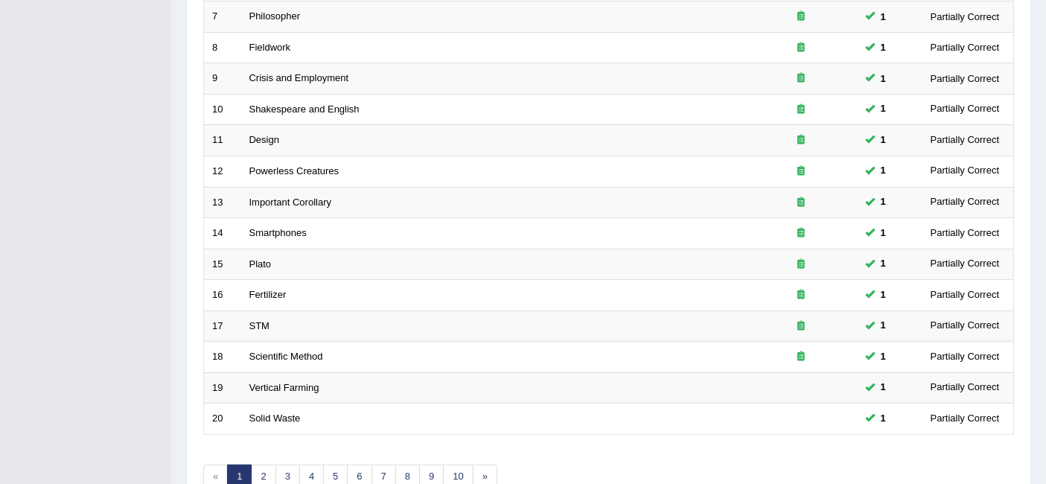
scroll to position [496, 0]
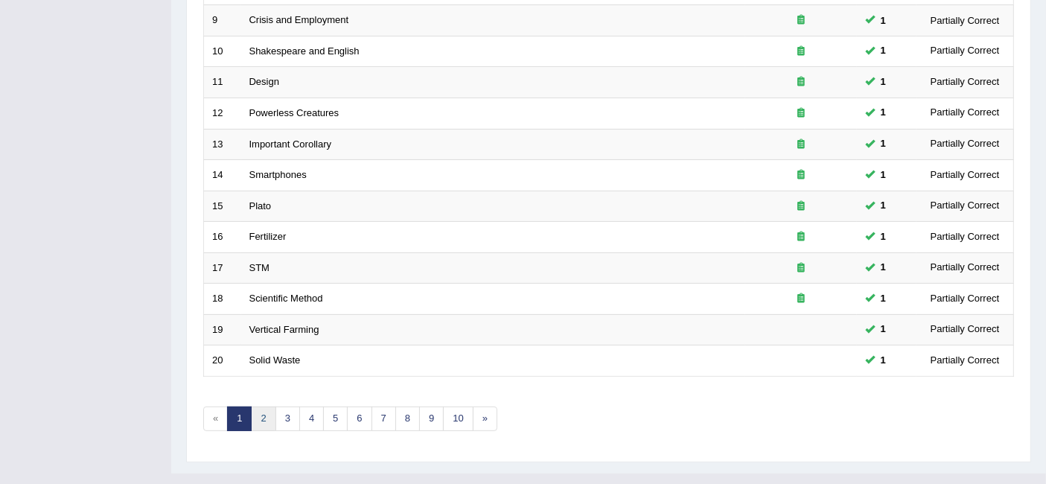
click at [268, 406] on link "2" at bounding box center [263, 418] width 25 height 25
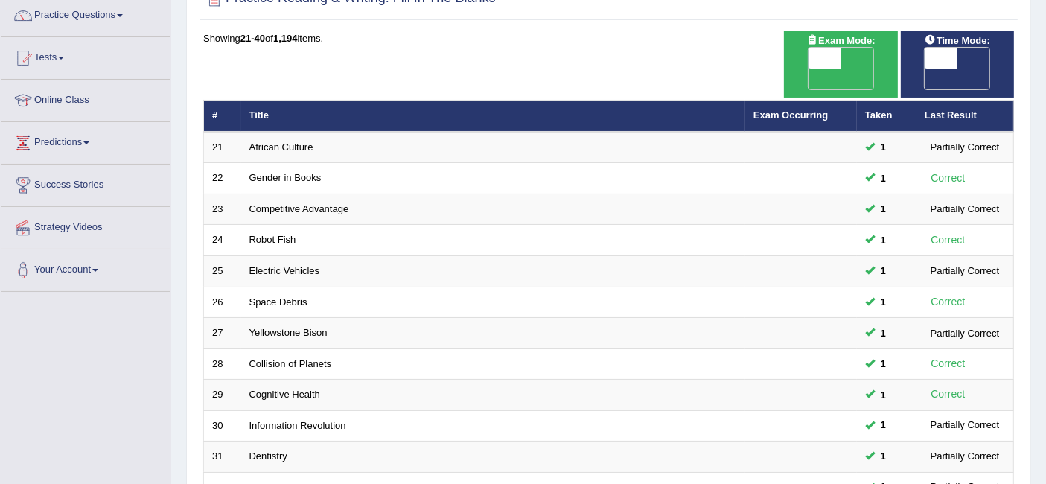
scroll to position [496, 0]
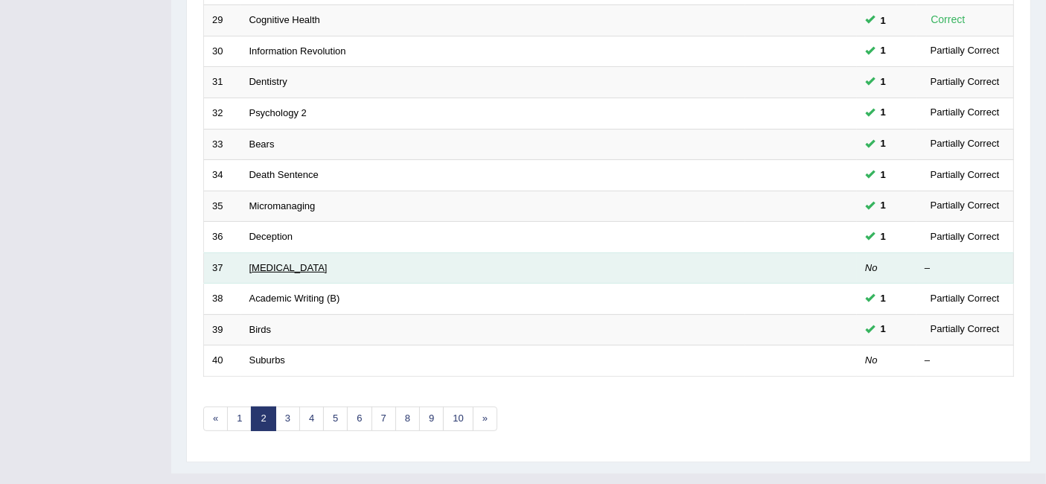
click at [286, 262] on link "[MEDICAL_DATA]" at bounding box center [288, 267] width 78 height 11
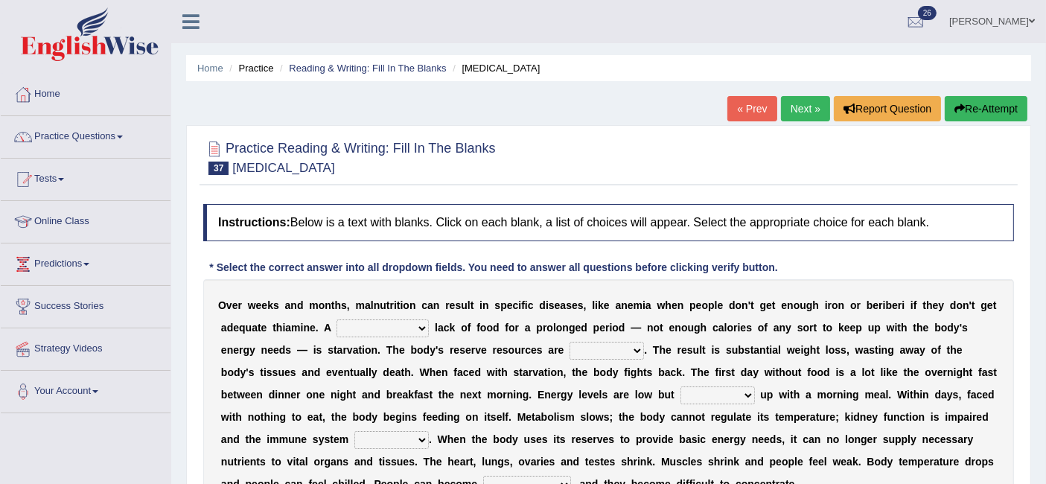
click at [406, 329] on select "severe distinguishing proper distinctive" at bounding box center [382, 328] width 92 height 18
click at [406, 330] on select "severe distinguishing proper distinctive" at bounding box center [382, 328] width 92 height 18
click at [597, 345] on select "obsoleted depleted pelleted deleted" at bounding box center [606, 351] width 74 height 18
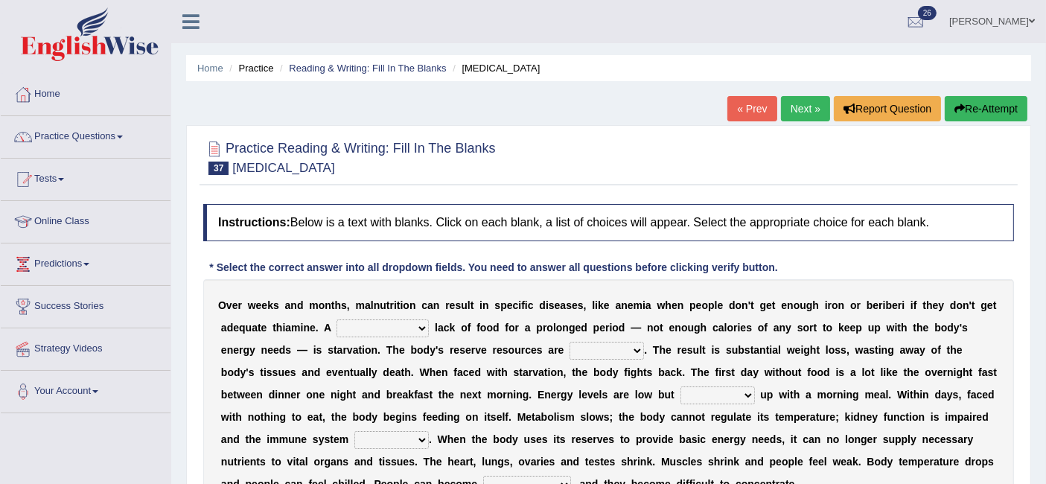
select select "depleted"
click at [569, 342] on select "obsoleted depleted pelleted deleted" at bounding box center [606, 351] width 74 height 18
click at [725, 393] on select "feed come chill pick" at bounding box center [717, 395] width 74 height 18
select select "feed"
click at [680, 386] on select "feed come chill pick" at bounding box center [717, 395] width 74 height 18
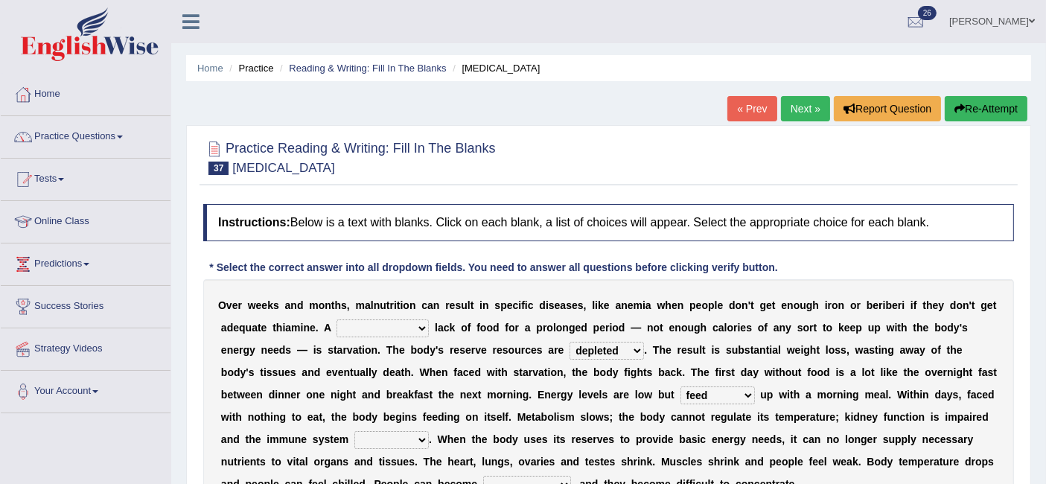
click at [403, 445] on select "deepens deafens weakens surpasses" at bounding box center [391, 440] width 74 height 18
select select "weakens"
click at [354, 431] on select "deepens deafens weakens surpasses" at bounding box center [391, 440] width 74 height 18
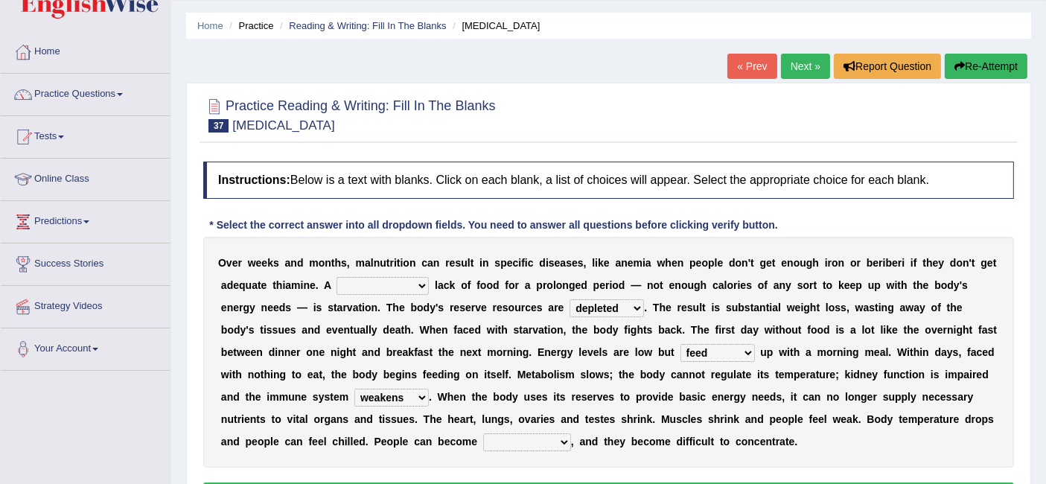
scroll to position [59, 0]
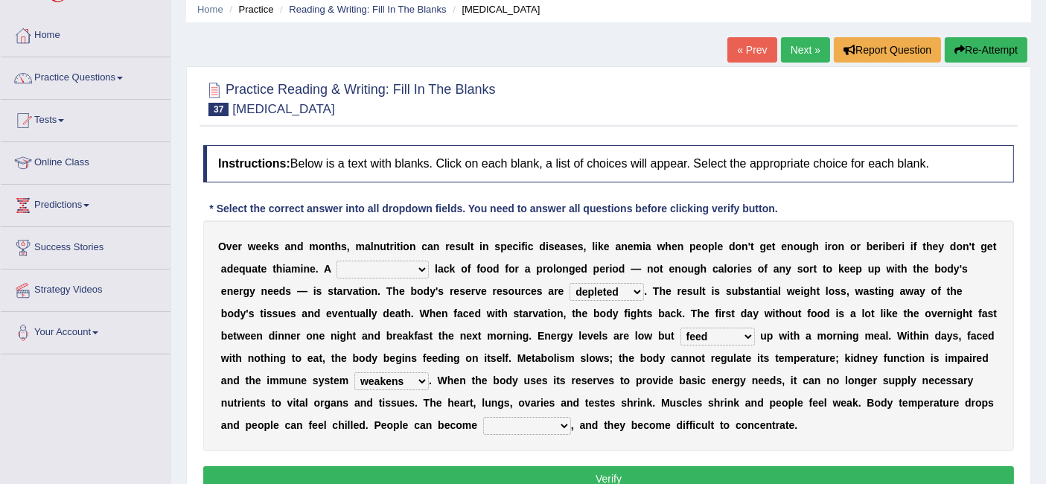
click at [544, 428] on select "irritable commutable indisputable transportable" at bounding box center [527, 426] width 88 height 18
select select "irritable"
click at [483, 417] on select "irritable commutable indisputable transportable" at bounding box center [527, 426] width 88 height 18
click at [412, 262] on select "severe distinguishing proper distinctive" at bounding box center [382, 269] width 92 height 18
select select "distinctive"
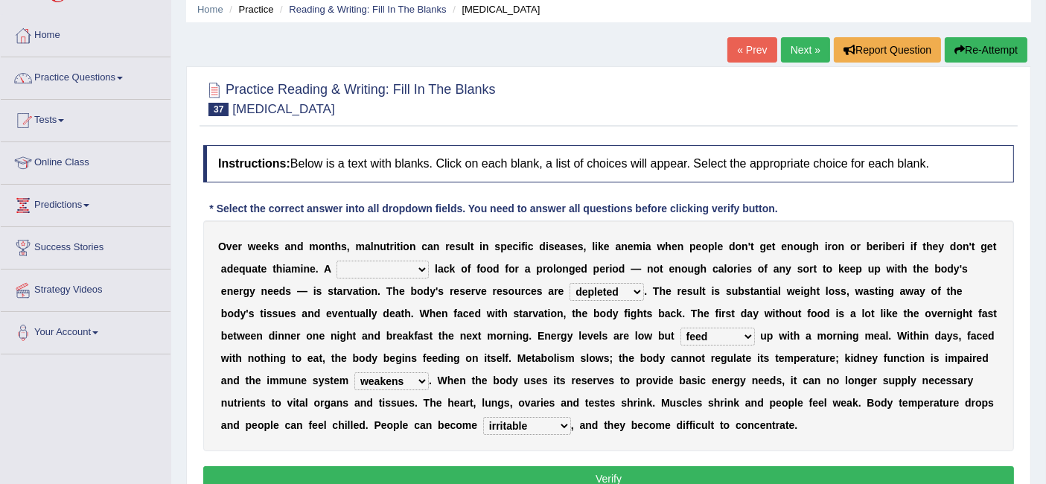
click at [336, 260] on select "severe distinguishing proper distinctive" at bounding box center [382, 269] width 92 height 18
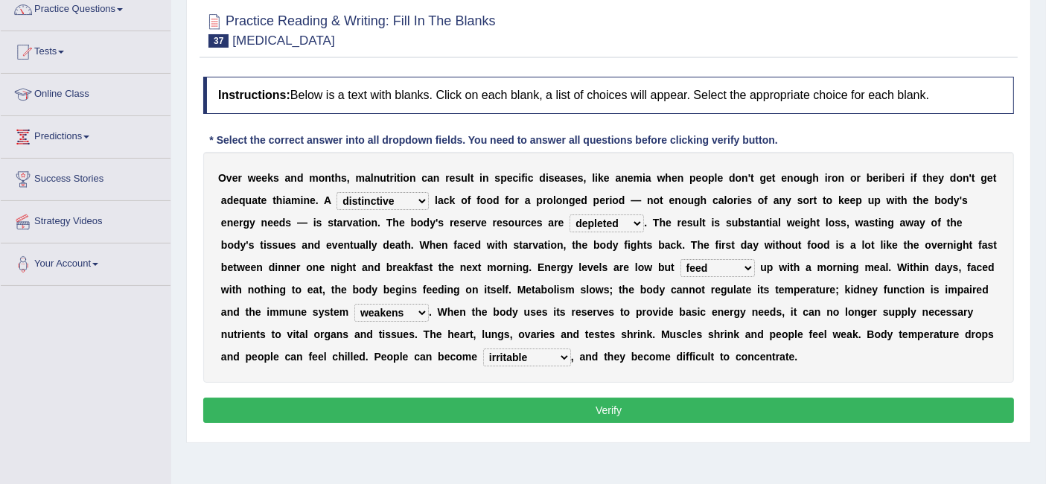
scroll to position [161, 0]
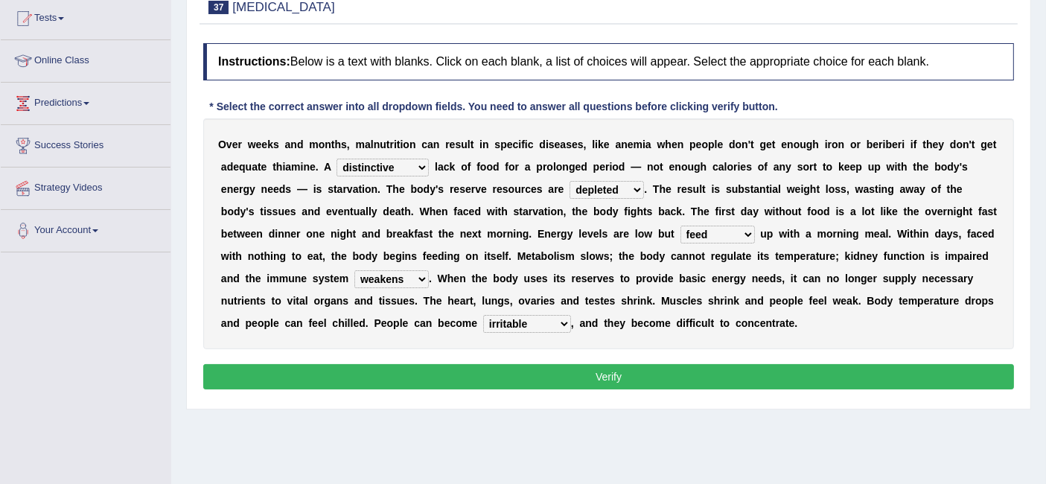
click at [598, 373] on button "Verify" at bounding box center [608, 376] width 810 height 25
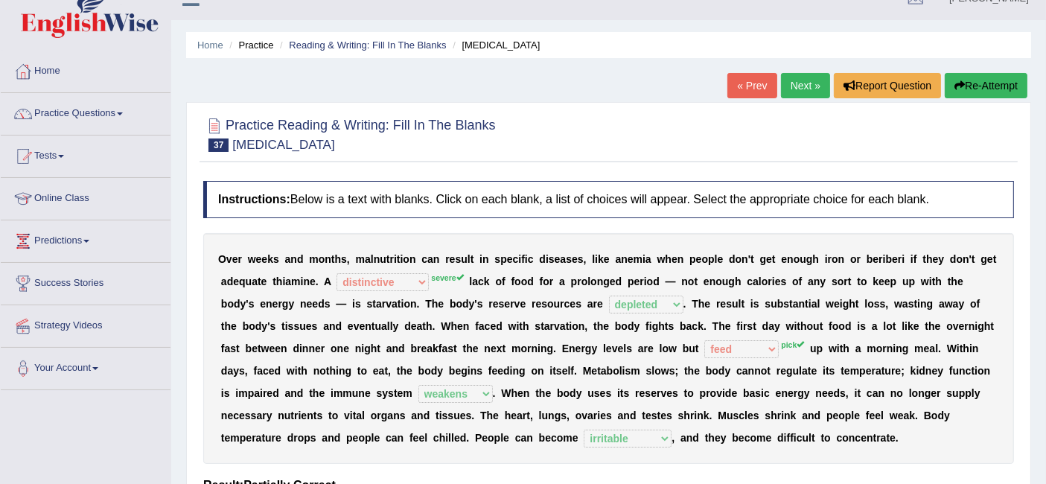
scroll to position [0, 0]
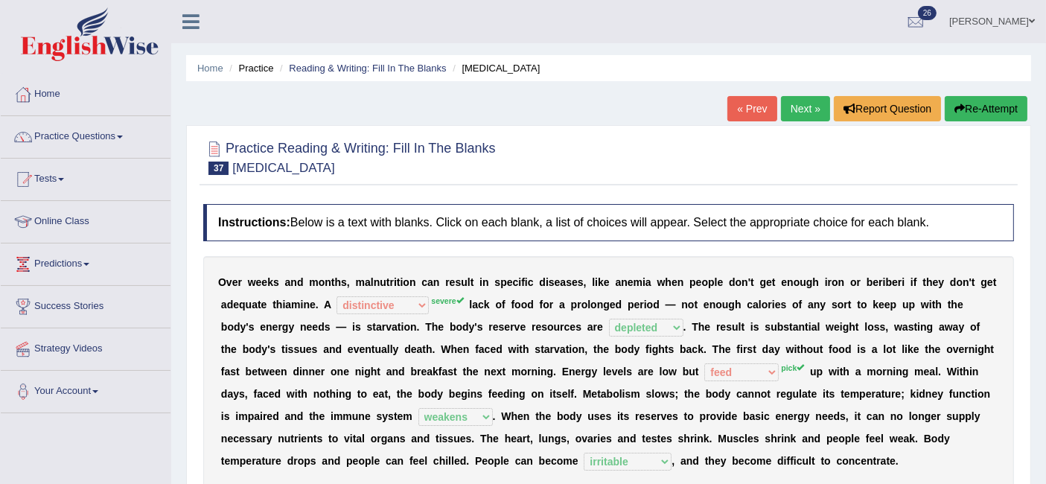
click at [807, 106] on link "Next »" at bounding box center [805, 108] width 49 height 25
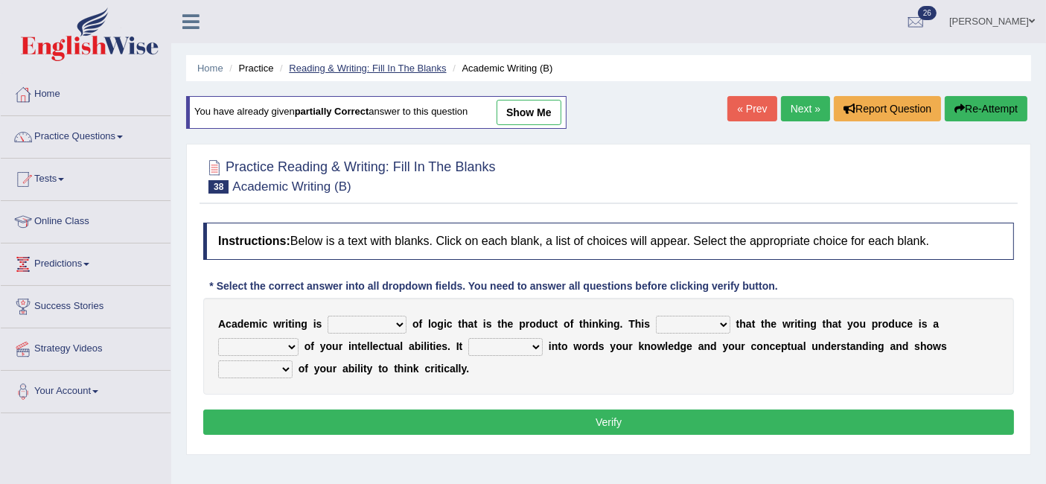
click at [385, 68] on link "Reading & Writing: Fill In The Blanks" at bounding box center [367, 68] width 157 height 11
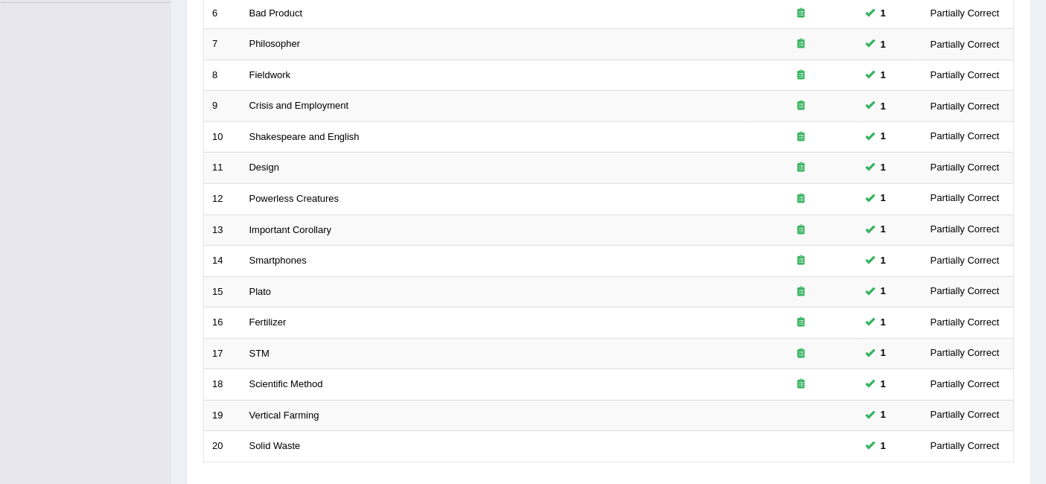
scroll to position [496, 0]
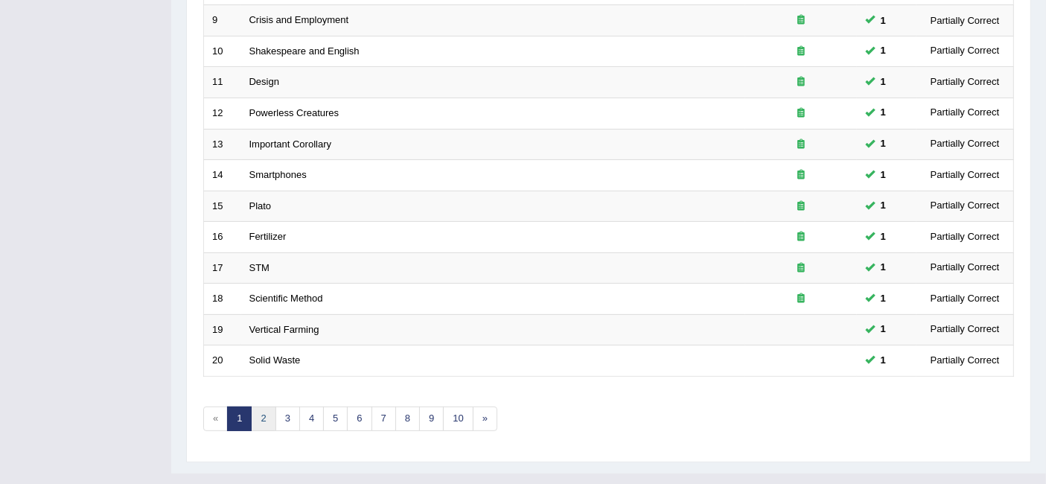
click at [255, 406] on link "2" at bounding box center [263, 418] width 25 height 25
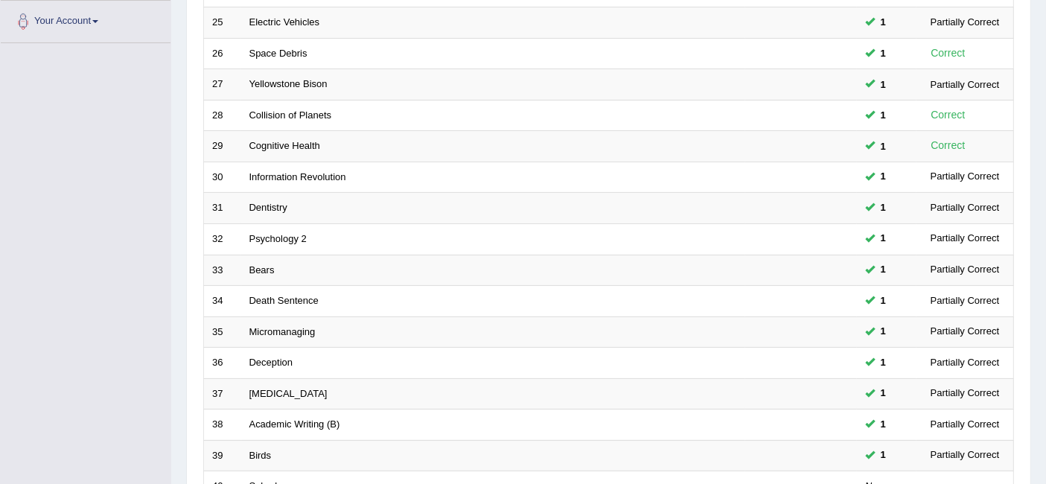
scroll to position [496, 0]
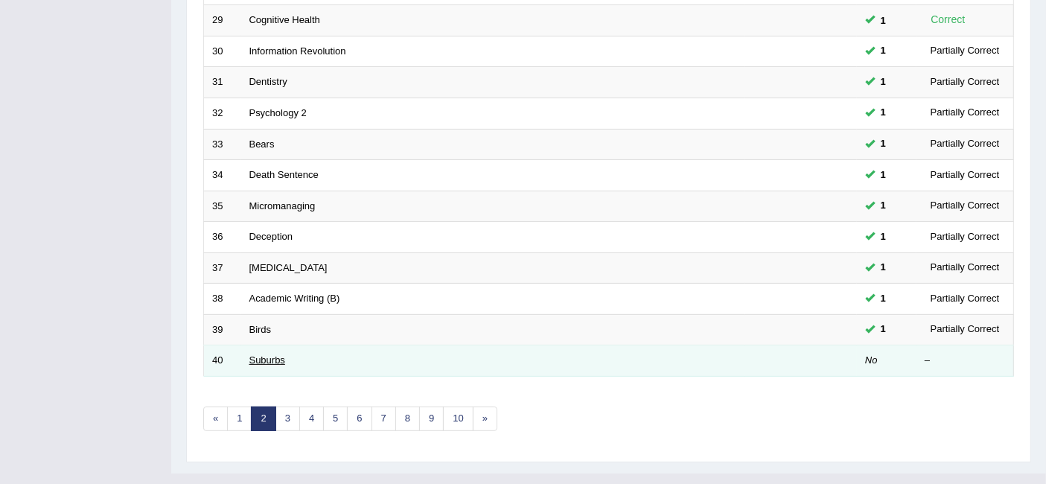
click at [281, 354] on link "Suburbs" at bounding box center [267, 359] width 36 height 11
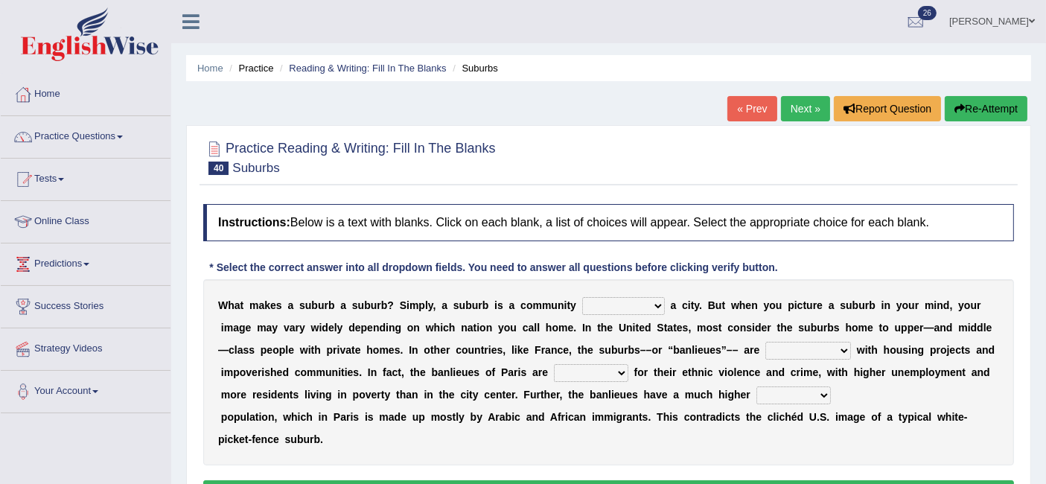
click at [642, 310] on select "lying locating situating surrounding" at bounding box center [623, 306] width 83 height 18
select select "surrounding"
click at [582, 297] on select "lying locating situating surrounding" at bounding box center [623, 306] width 83 height 18
click at [802, 346] on select "antonymous antibiotic synonymous synthetic" at bounding box center [808, 351] width 86 height 18
select select "synonymous"
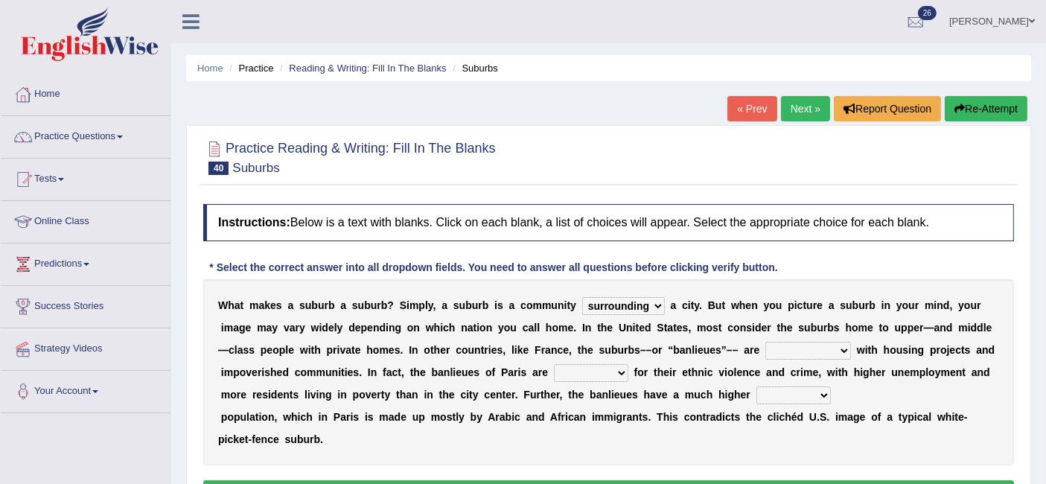
click at [765, 342] on select "antonymous antibiotic synonymous synthetic" at bounding box center [808, 351] width 86 height 18
click at [601, 375] on select "clamorous sensitive famous notorious" at bounding box center [591, 373] width 74 height 18
select select "famous"
click at [554, 364] on select "clamorous sensitive famous notorious" at bounding box center [591, 373] width 74 height 18
click at [802, 396] on select "local young immigrant senior" at bounding box center [793, 395] width 74 height 18
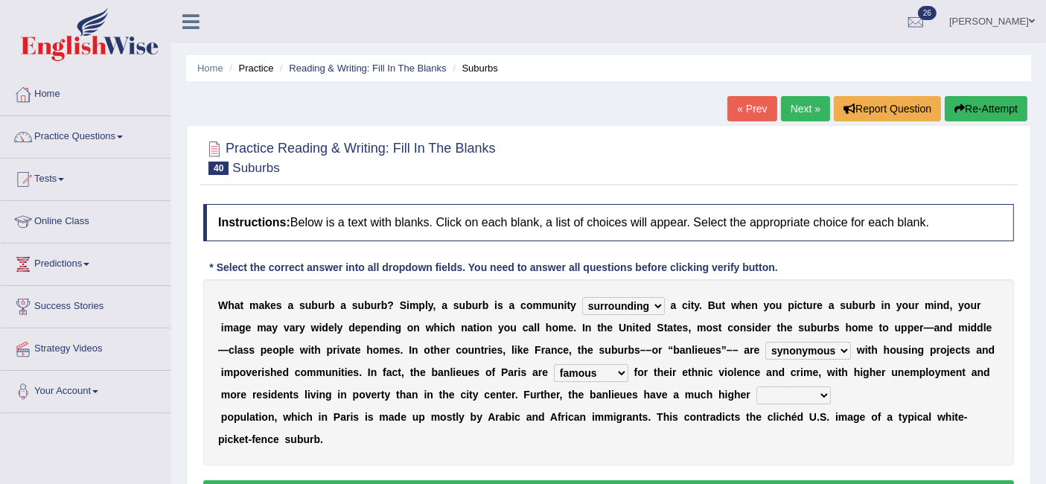
select select "immigrant"
click at [756, 386] on select "local young immigrant senior" at bounding box center [793, 395] width 74 height 18
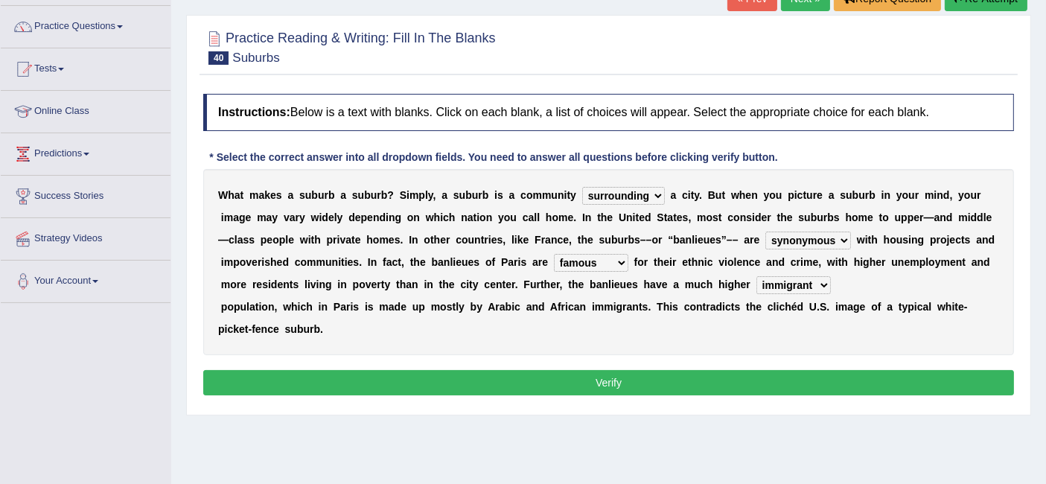
scroll to position [129, 0]
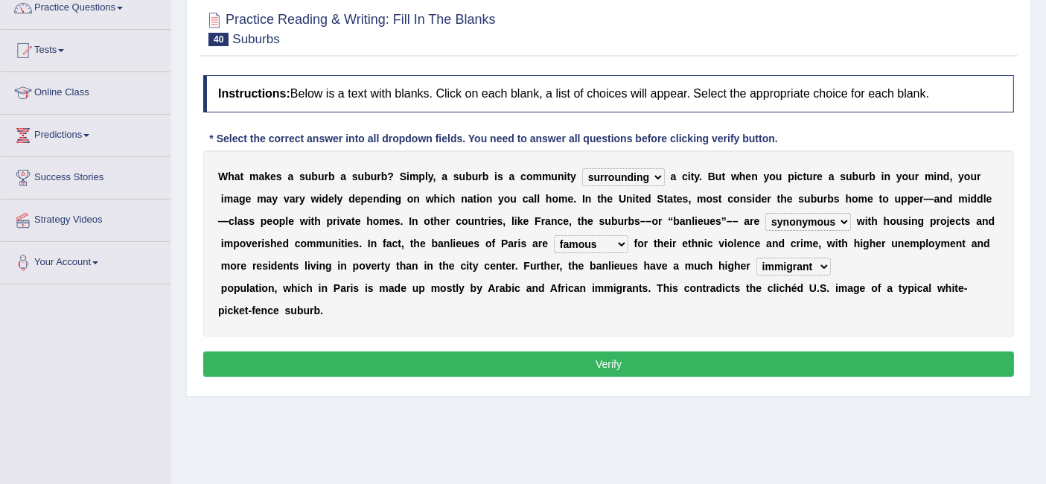
click at [745, 367] on button "Verify" at bounding box center [608, 363] width 810 height 25
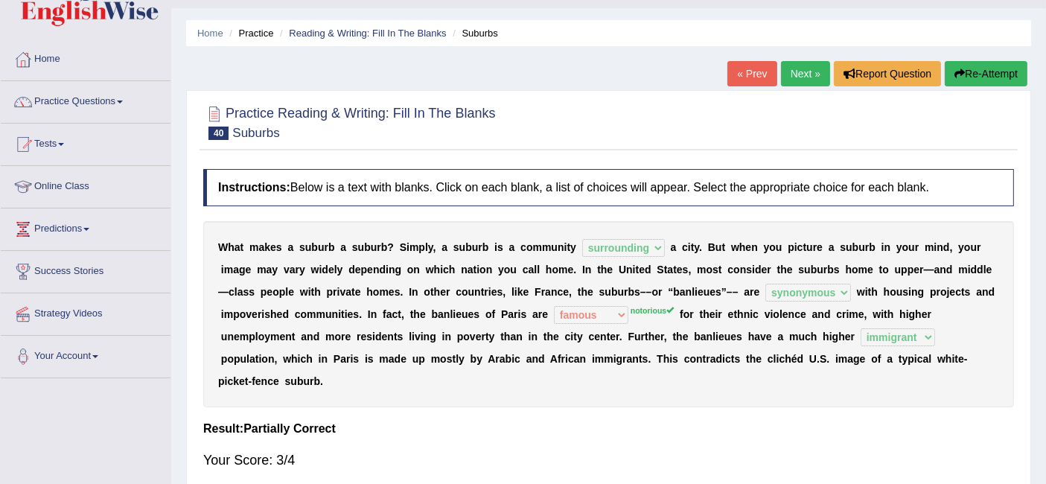
scroll to position [0, 0]
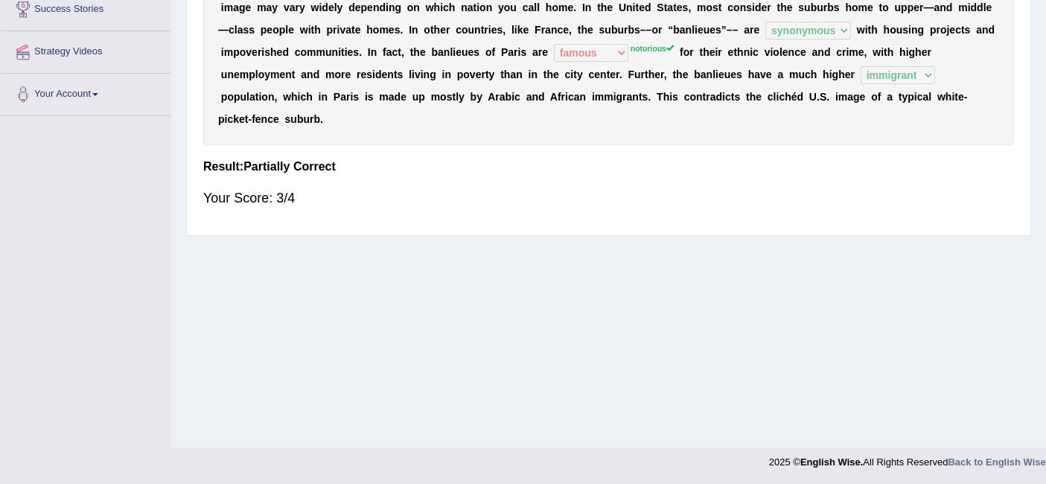
click at [805, 100] on b at bounding box center [806, 97] width 6 height 12
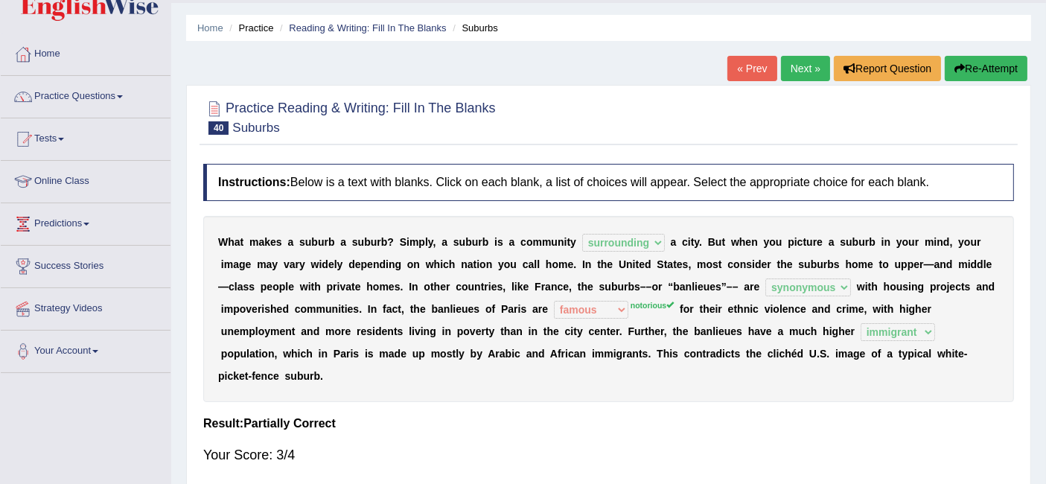
scroll to position [38, 0]
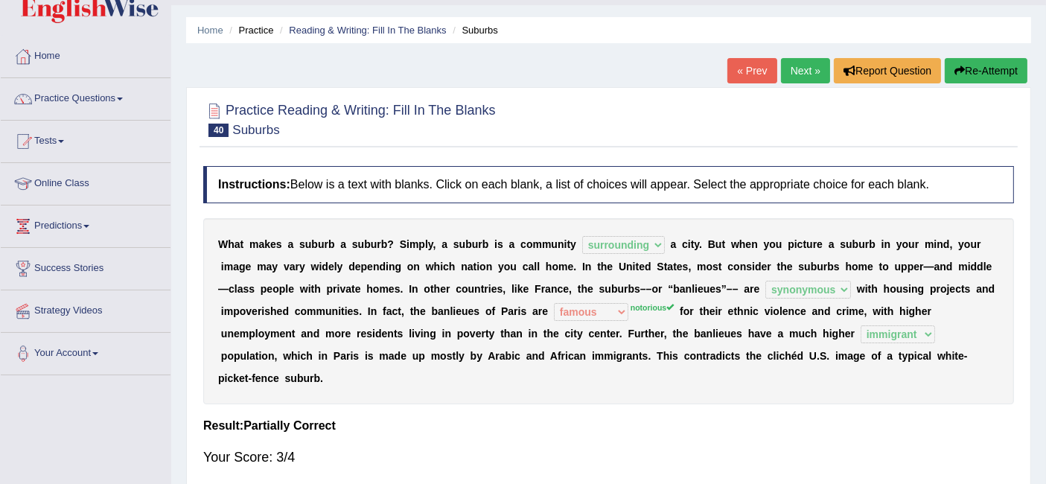
click at [802, 75] on link "Next »" at bounding box center [805, 70] width 49 height 25
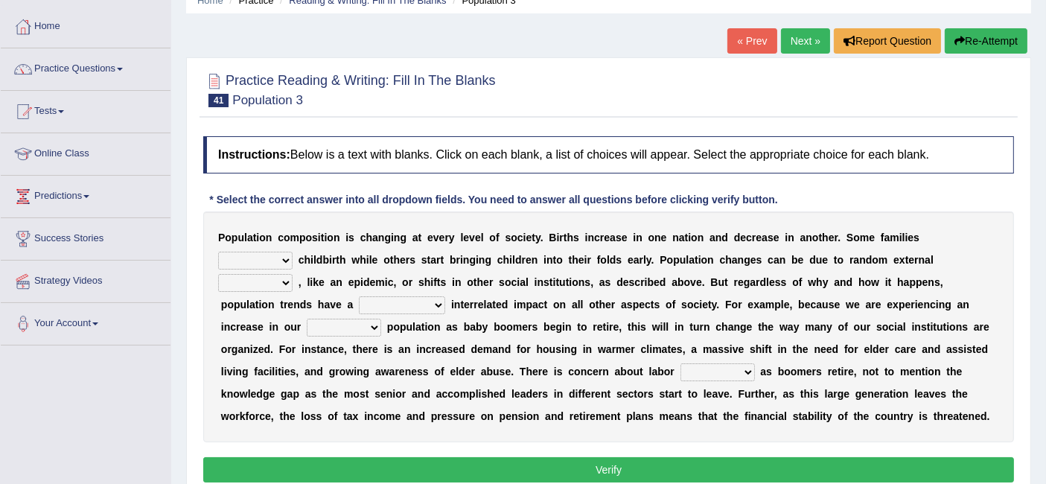
scroll to position [104, 0]
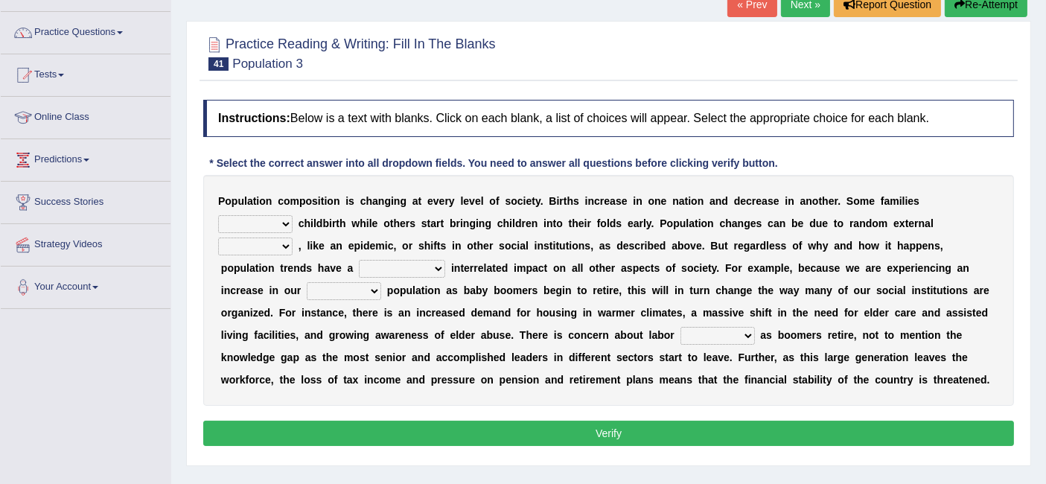
click at [292, 215] on select "demand default deliver delay" at bounding box center [255, 224] width 74 height 18
select select "delay"
click at [292, 215] on select "demand default deliver delay" at bounding box center [255, 224] width 74 height 18
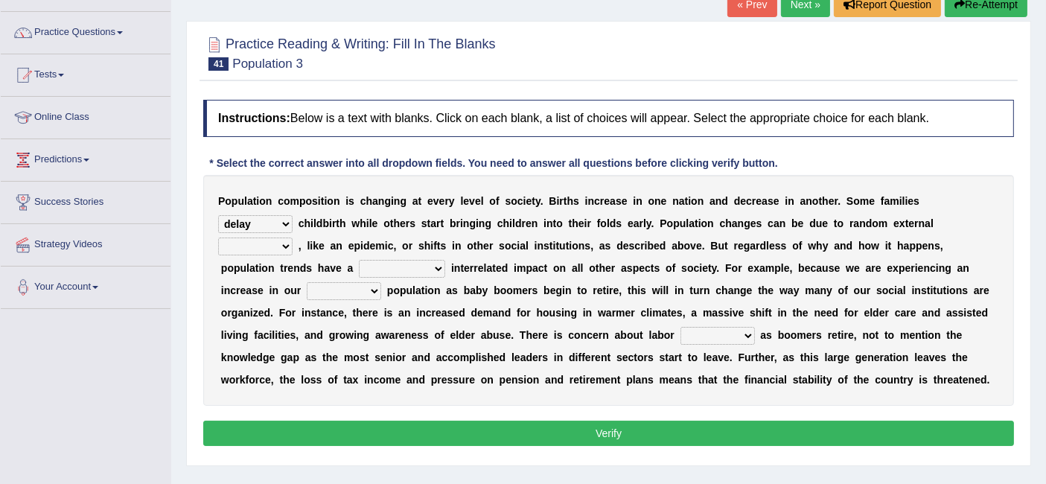
click at [292, 237] on select "variations fortune formation forces" at bounding box center [255, 246] width 74 height 18
select select "forces"
click at [292, 237] on select "variations fortune formation forces" at bounding box center [255, 246] width 74 height 18
click at [359, 267] on select "tremendous tenuous tremulous spontaneous" at bounding box center [402, 269] width 86 height 18
select select "spontaneous"
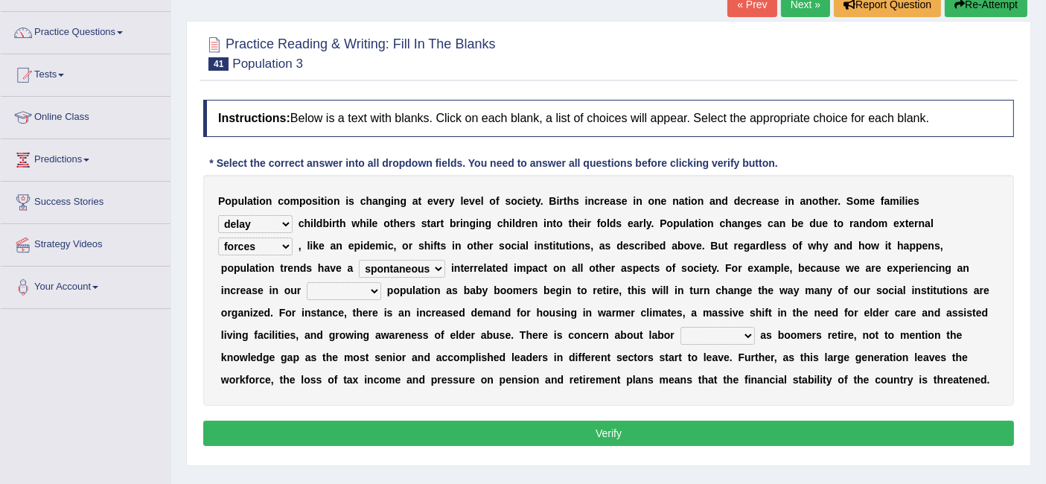
click at [359, 260] on select "tremendous tenuous tremulous spontaneous" at bounding box center [402, 269] width 86 height 18
click at [381, 282] on select "tertiary senior junior primary" at bounding box center [344, 291] width 74 height 18
select select "senior"
click at [381, 282] on select "tertiary senior junior primary" at bounding box center [344, 291] width 74 height 18
click at [680, 342] on select "shortcuts shortfalls shortages shorthand" at bounding box center [717, 336] width 74 height 18
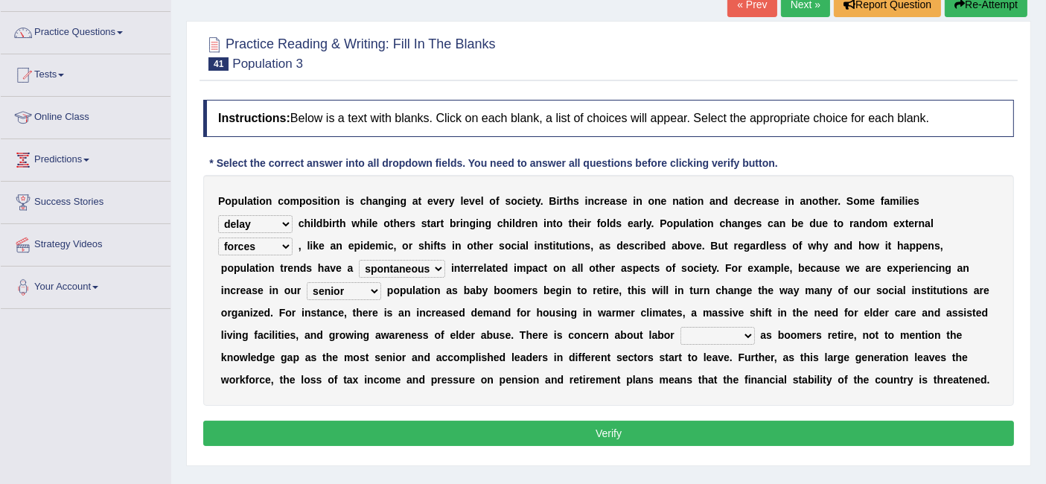
select select "shortfalls"
click at [680, 327] on select "shortcuts shortfalls shortages shorthand" at bounding box center [717, 336] width 74 height 18
click at [691, 441] on button "Verify" at bounding box center [608, 433] width 810 height 25
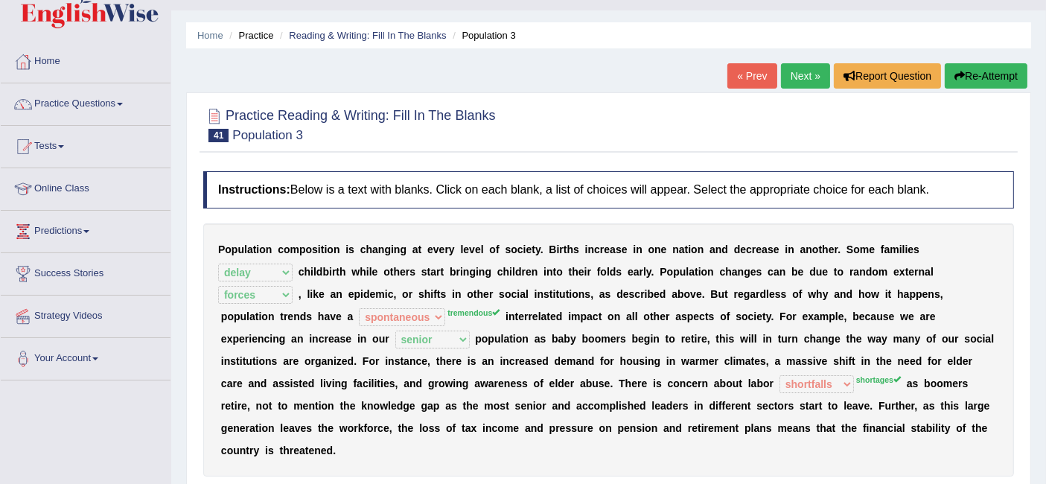
scroll to position [0, 0]
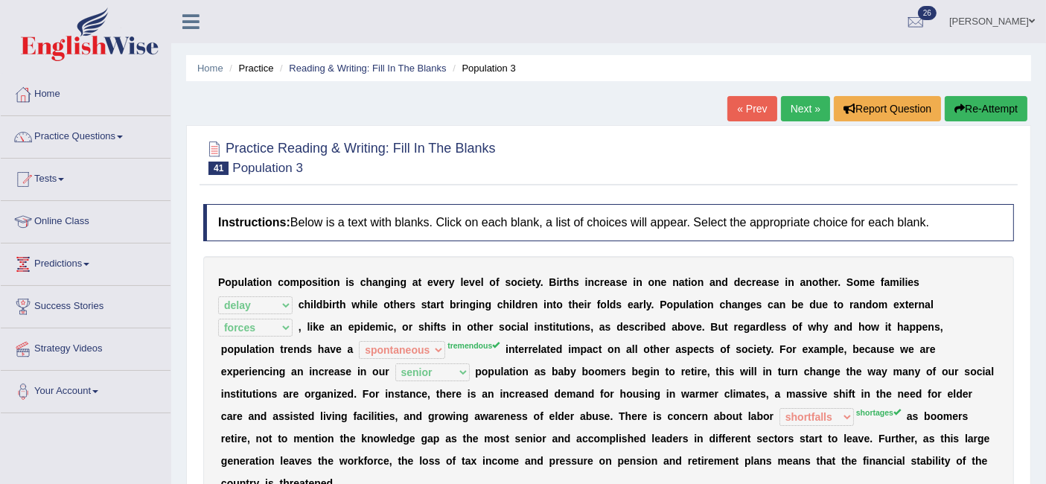
click at [803, 108] on link "Next »" at bounding box center [805, 108] width 49 height 25
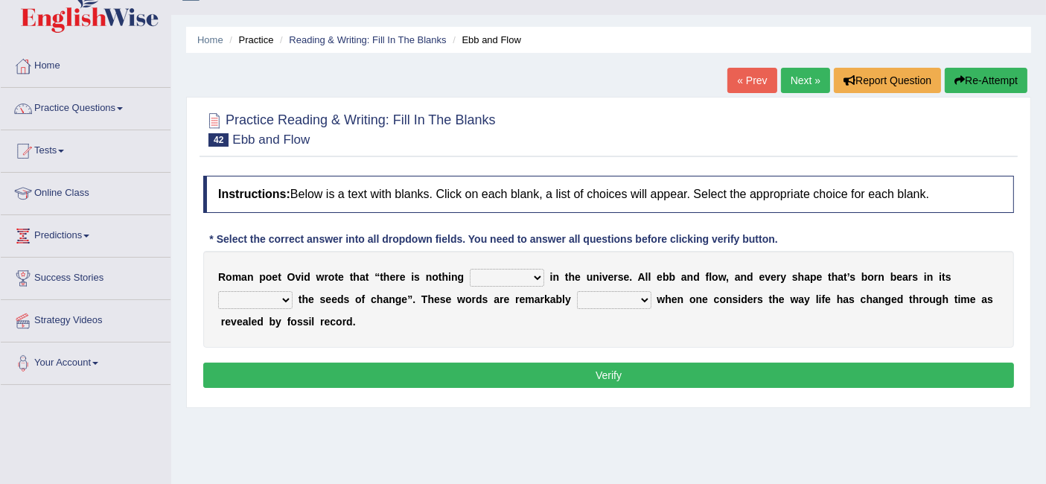
click at [533, 281] on select "orthodox volatile constant cheap" at bounding box center [507, 278] width 74 height 18
click at [617, 318] on div "R o m a n p o e t O v i d w r o t e t h a t “ t h e r e i s n o t h i n g ortho…" at bounding box center [608, 299] width 810 height 97
click at [510, 281] on select "orthodox volatile constant cheap" at bounding box center [507, 278] width 74 height 18
select select "constant"
click at [470, 269] on select "orthodox volatile constant cheap" at bounding box center [507, 278] width 74 height 18
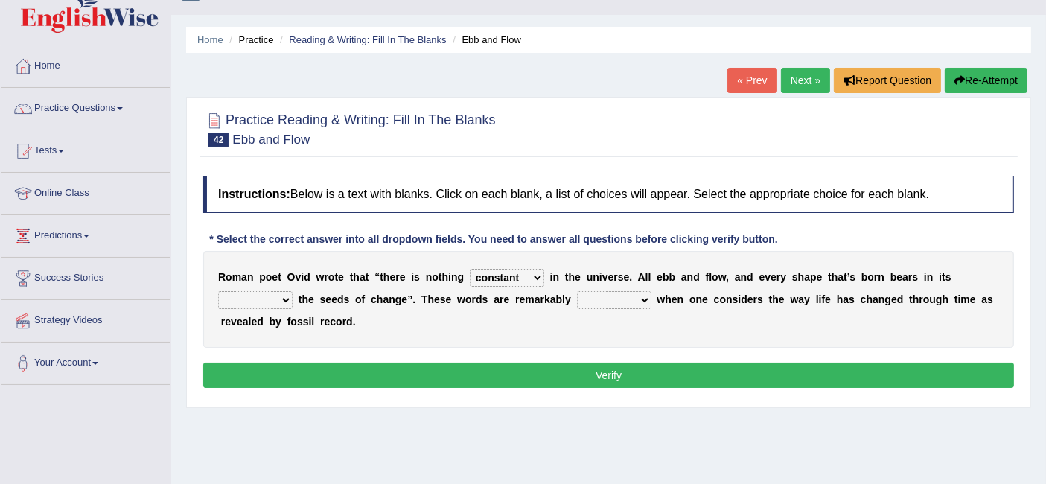
click at [270, 303] on select "heart limb womb brain" at bounding box center [255, 300] width 74 height 18
click at [629, 301] on select "prevalent detached relevant dominant" at bounding box center [614, 300] width 74 height 18
select select "relevant"
click at [577, 291] on select "prevalent detached relevant dominant" at bounding box center [614, 300] width 74 height 18
click at [249, 300] on select "heart limb womb brain" at bounding box center [255, 300] width 74 height 18
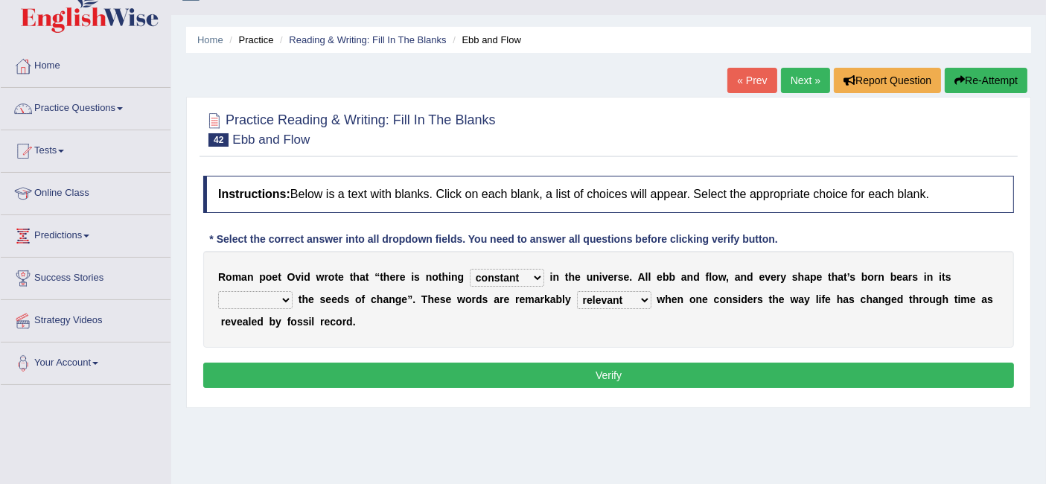
select select "womb"
click at [218, 291] on select "heart limb womb brain" at bounding box center [255, 300] width 74 height 18
click at [383, 373] on button "Verify" at bounding box center [608, 374] width 810 height 25
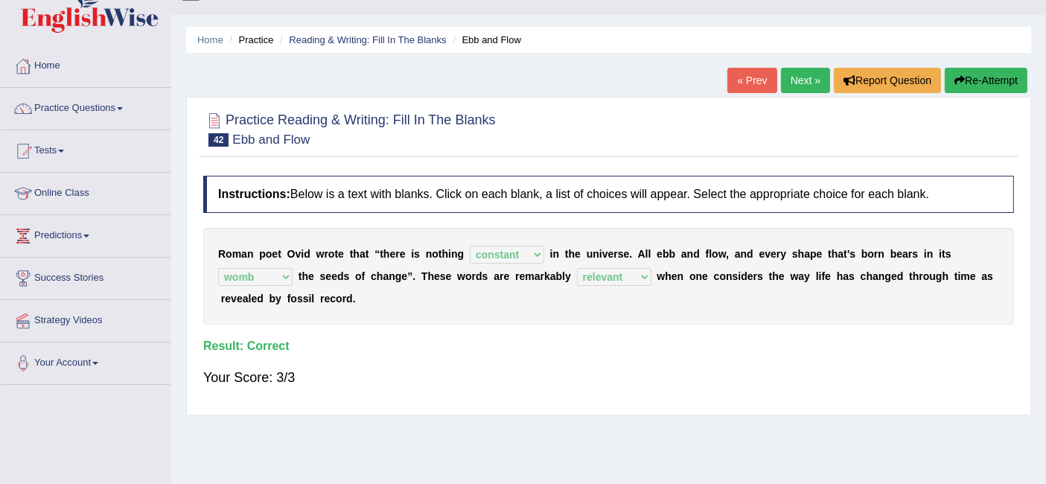
click at [793, 75] on link "Next »" at bounding box center [805, 80] width 49 height 25
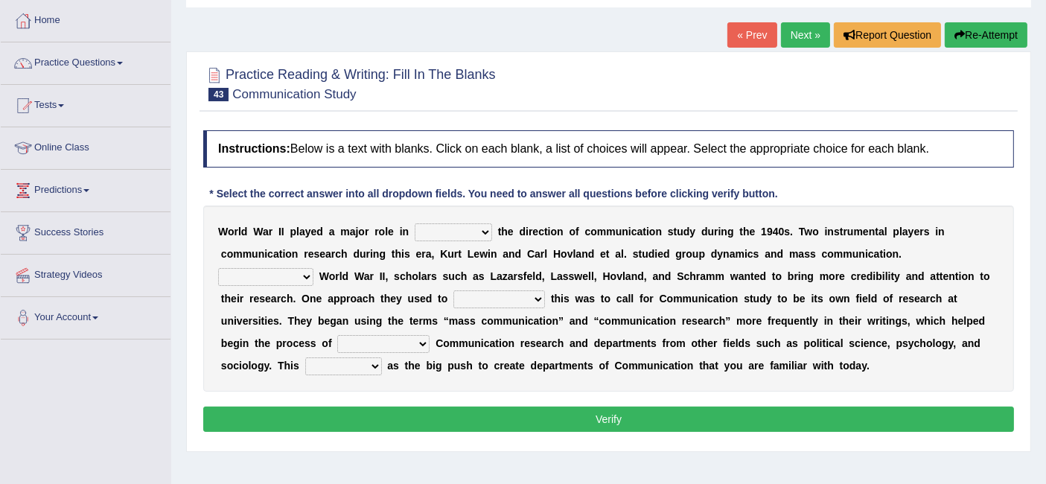
scroll to position [76, 0]
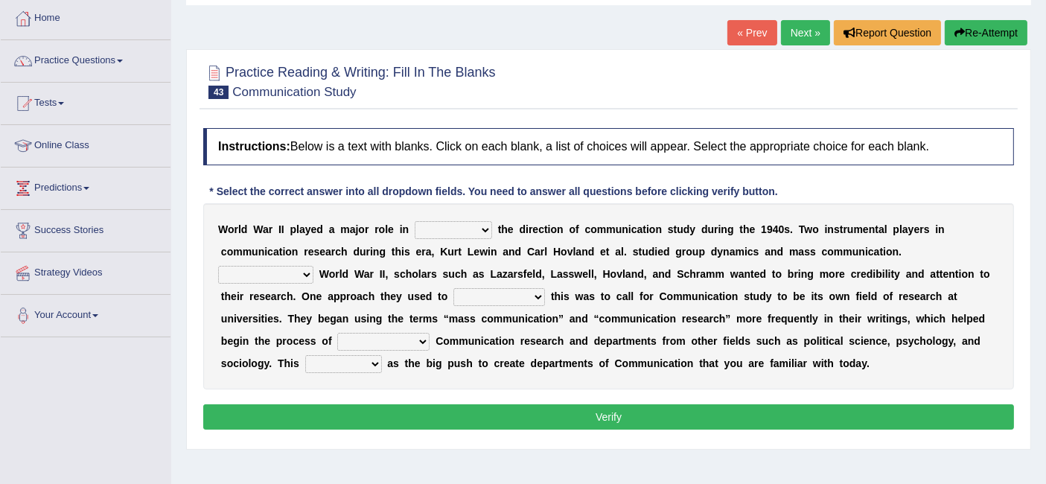
click at [464, 231] on select "shaping sharpening shunning shivering" at bounding box center [453, 230] width 77 height 18
click at [415, 221] on select "shaping sharpening shunning shivering" at bounding box center [453, 230] width 77 height 18
click at [471, 233] on select "shaping sharpening shunning shivering" at bounding box center [453, 230] width 77 height 18
select select "shaping"
click at [415, 221] on select "shaping sharpening shunning shivering" at bounding box center [453, 230] width 77 height 18
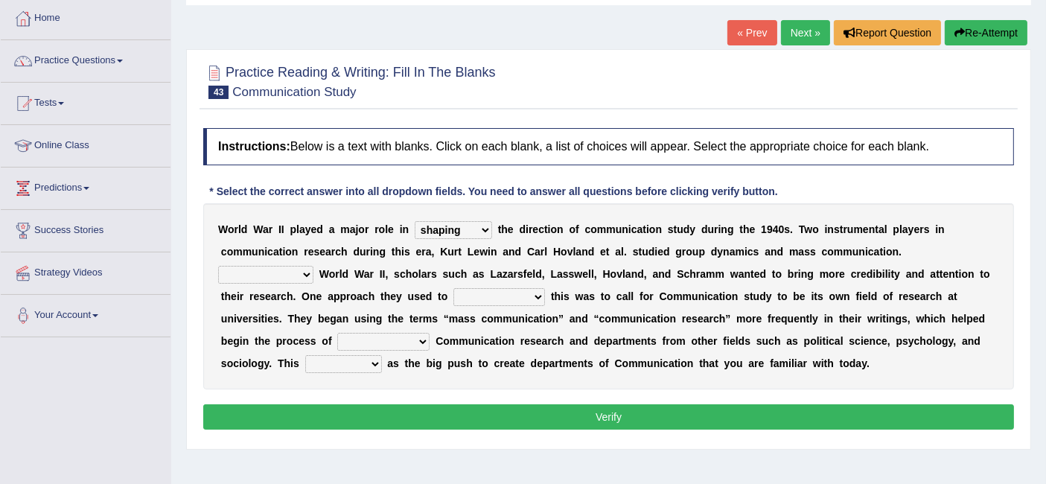
click at [253, 280] on select "Being followed To be followed Following Followed" at bounding box center [265, 275] width 95 height 18
select select "Following"
click at [218, 266] on select "Being followed To be followed Following Followed" at bounding box center [265, 275] width 95 height 18
click at [501, 289] on select "accompany accomplish acknowledge accommodate" at bounding box center [499, 297] width 92 height 18
select select "accompany"
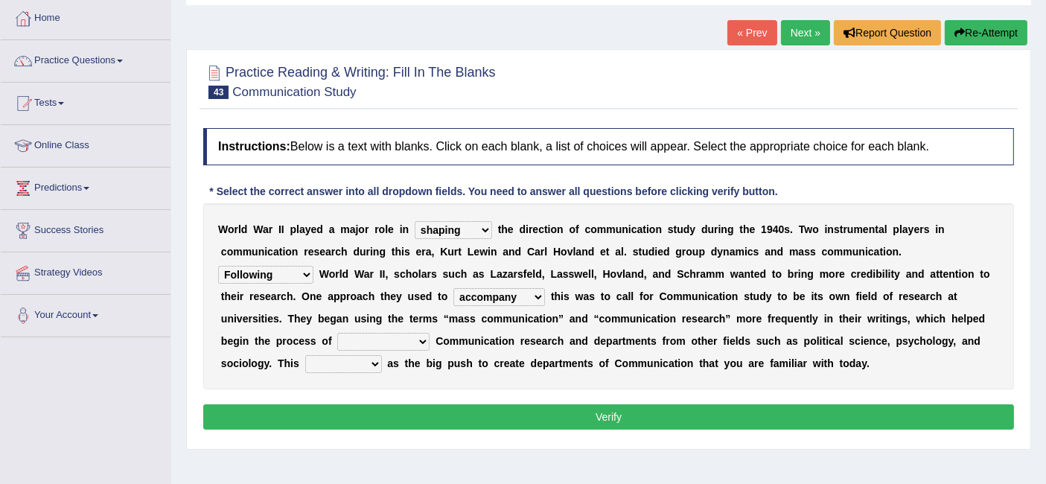
click at [453, 288] on select "accompany accomplish acknowledge accommodate" at bounding box center [499, 297] width 92 height 18
click at [411, 340] on select "discharging distinguishing disputing displaying" at bounding box center [383, 342] width 92 height 18
select select "distinguishing"
click at [337, 333] on select "discharging distinguishing disputing displaying" at bounding box center [383, 342] width 92 height 18
click at [360, 366] on select "served considered regarded provided" at bounding box center [343, 364] width 77 height 18
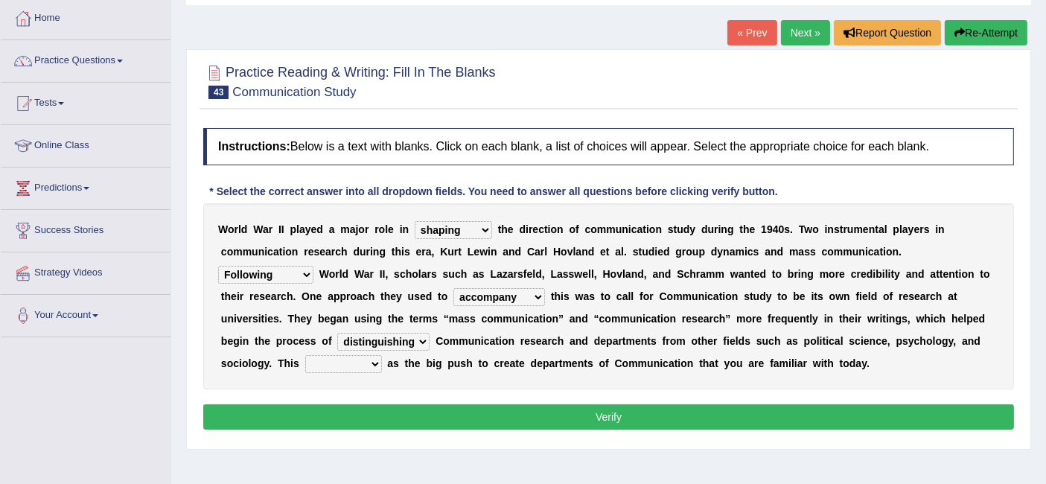
select select "served"
click at [305, 355] on select "served considered regarded provided" at bounding box center [343, 364] width 77 height 18
click at [529, 299] on select "accompany accomplish acknowledge accommodate" at bounding box center [499, 297] width 92 height 18
select select "acknowledge"
click at [453, 288] on select "accompany accomplish acknowledge accommodate" at bounding box center [499, 297] width 92 height 18
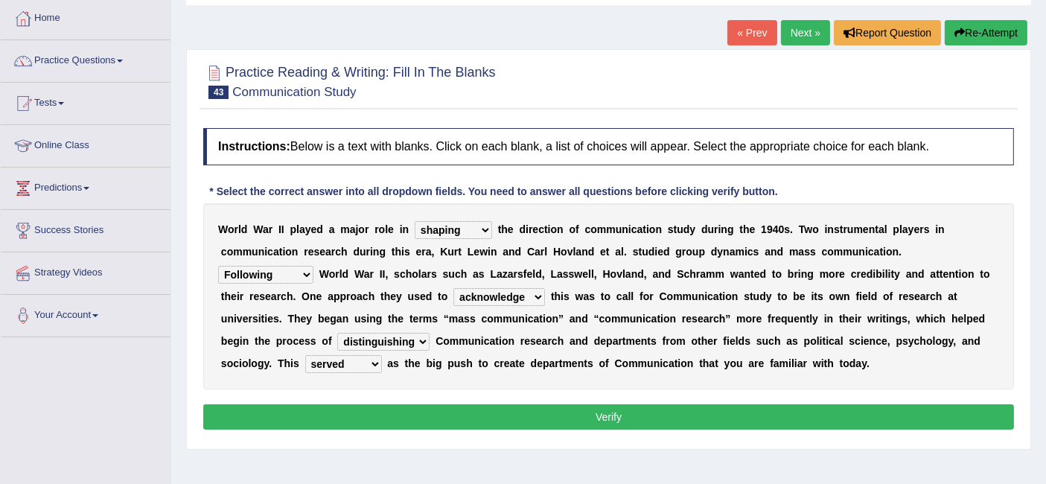
click at [534, 425] on button "Verify" at bounding box center [608, 416] width 810 height 25
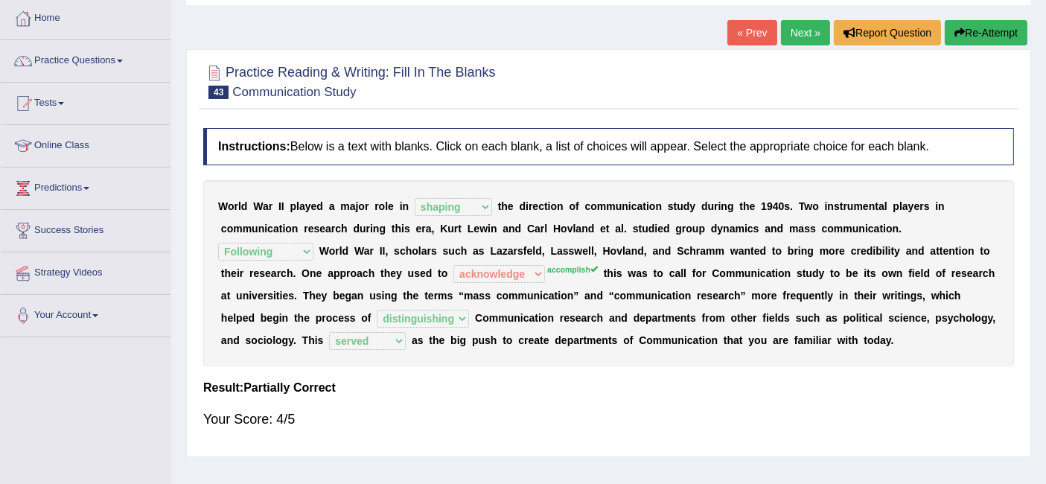
click at [812, 39] on link "Next »" at bounding box center [805, 32] width 49 height 25
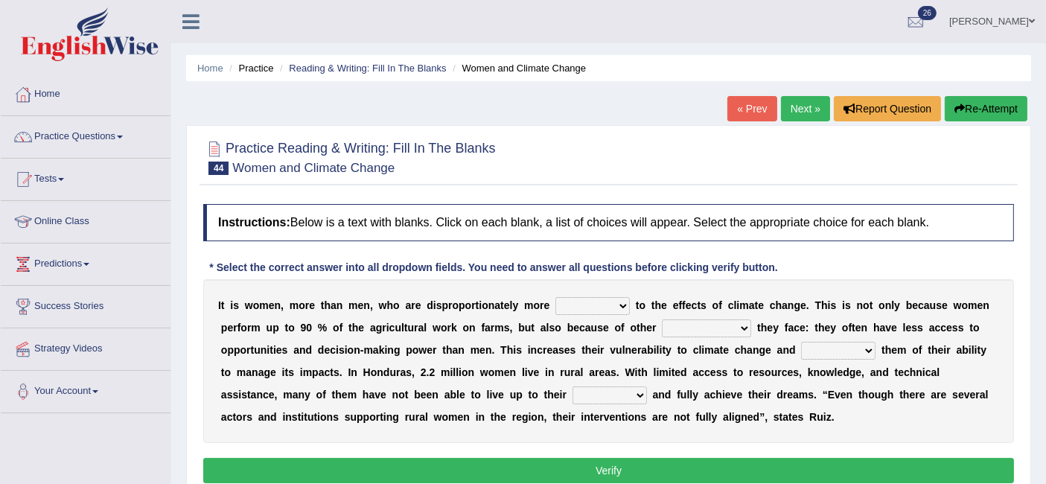
click at [598, 308] on select "defensive beatable vulnerable defective" at bounding box center [592, 306] width 74 height 18
select select "vulnerable"
click at [555, 297] on select "defensive beatable vulnerable defective" at bounding box center [592, 306] width 74 height 18
click at [731, 331] on select "chances challenges awkwardness changes" at bounding box center [706, 328] width 89 height 18
select select "challenges"
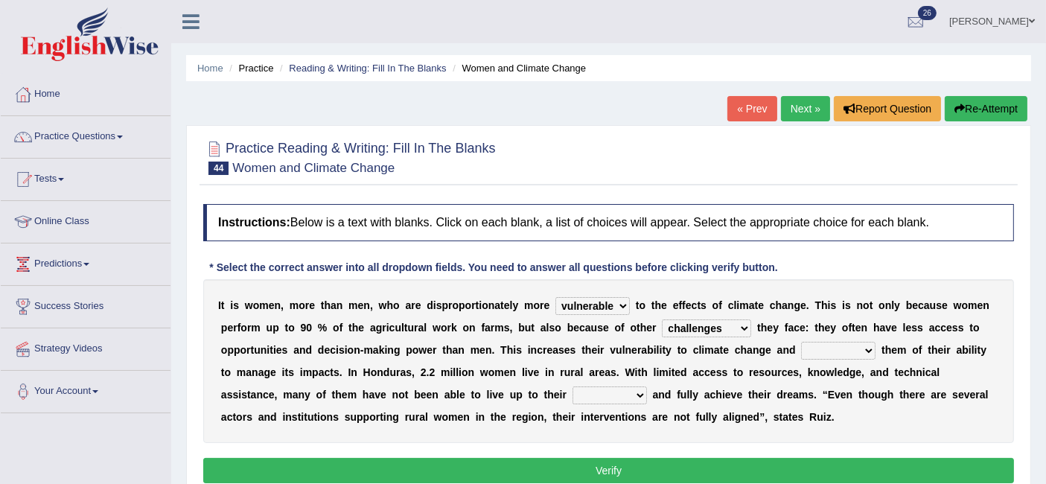
click at [662, 319] on select "chances challenges awkwardness changes" at bounding box center [706, 328] width 89 height 18
click at [848, 351] on select "deprives caprices deposits thrives" at bounding box center [838, 351] width 74 height 18
select select "thrives"
click at [801, 342] on select "deprives caprices deposits thrives" at bounding box center [838, 351] width 74 height 18
click at [617, 400] on select "endurance patience capacities publicity" at bounding box center [609, 395] width 74 height 18
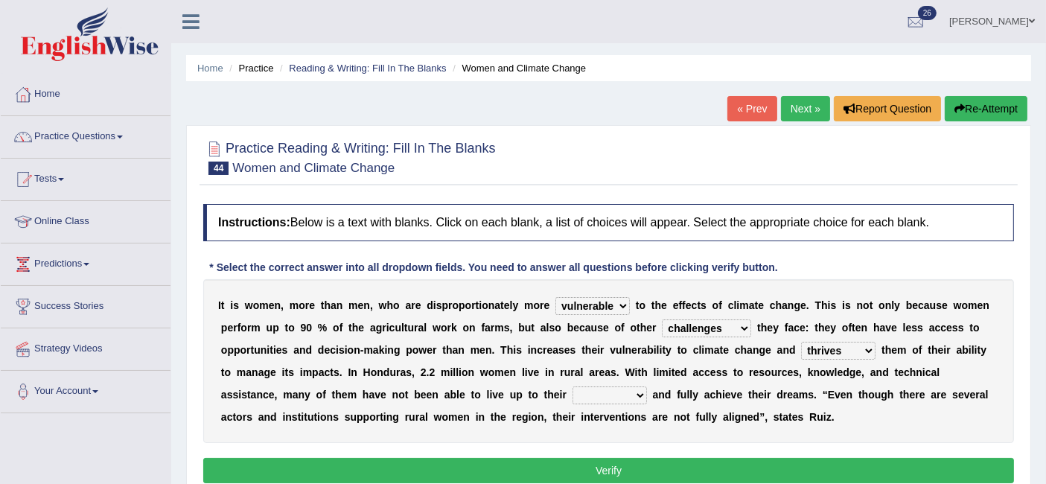
select select "publicity"
click at [572, 386] on select "endurance patience capacities publicity" at bounding box center [609, 395] width 74 height 18
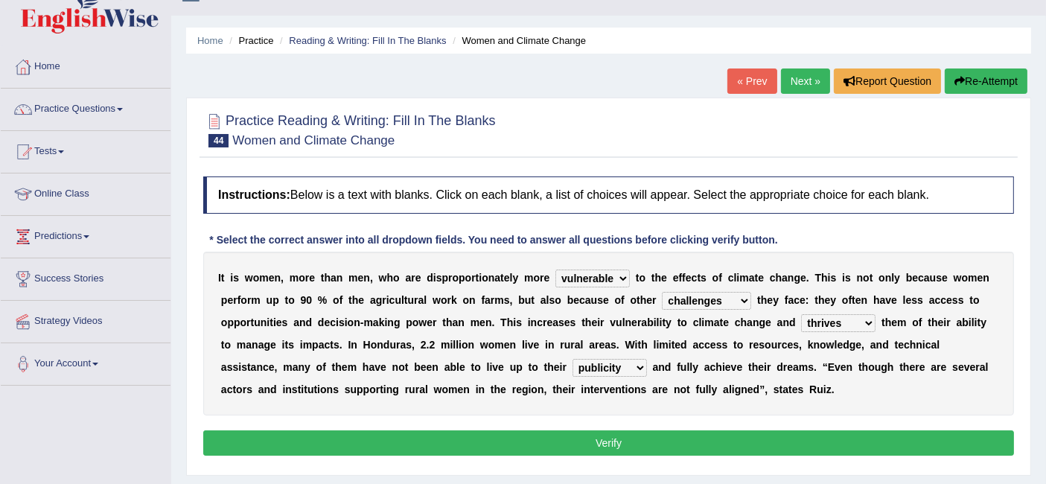
scroll to position [80, 0]
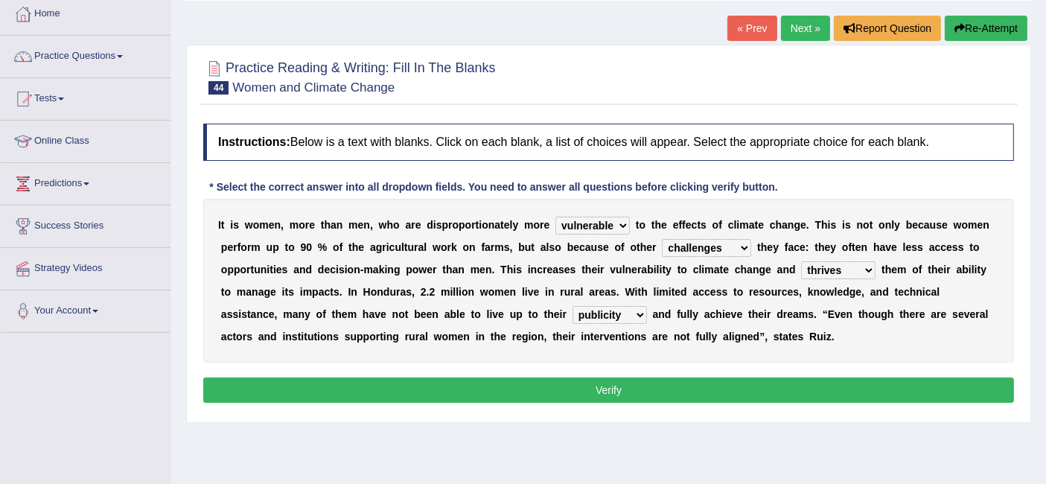
click at [639, 380] on button "Verify" at bounding box center [608, 389] width 810 height 25
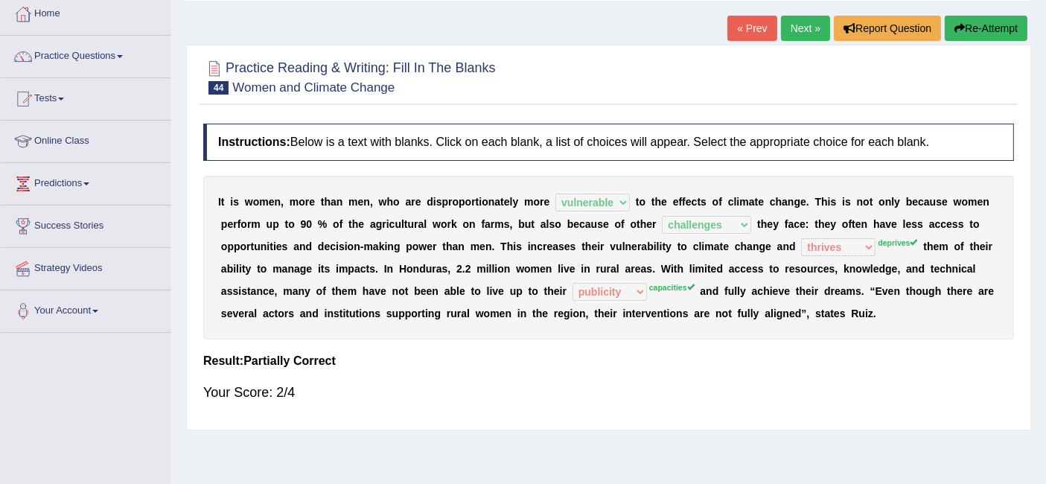
click at [805, 33] on link "Next »" at bounding box center [805, 28] width 49 height 25
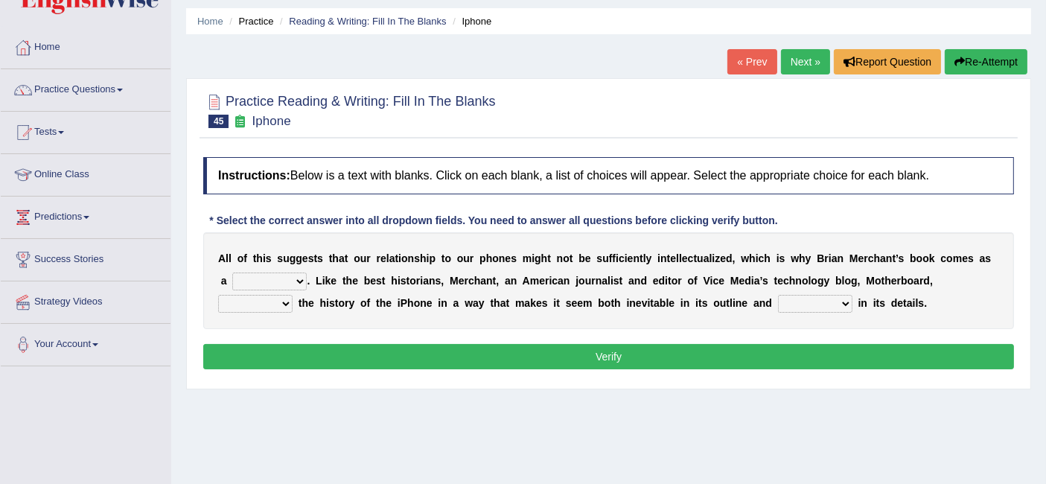
scroll to position [63, 0]
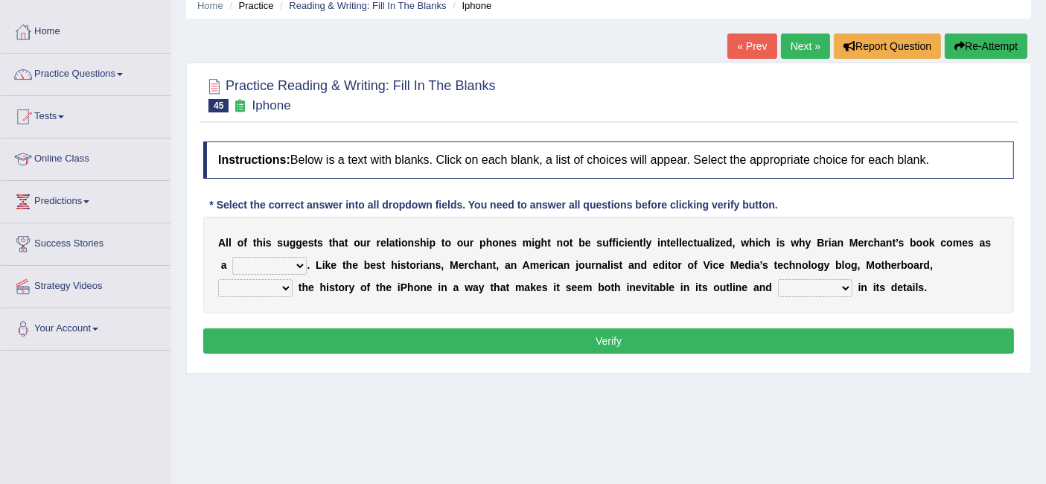
click at [296, 269] on select "privilege relief demotion flash" at bounding box center [269, 266] width 74 height 18
select select "relief"
click at [232, 257] on select "privilege relief demotion flash" at bounding box center [269, 266] width 74 height 18
click at [284, 285] on select "enriches unpacks detours contorts" at bounding box center [255, 288] width 74 height 18
click at [831, 279] on select "surprises surprised surprising surprise" at bounding box center [815, 288] width 74 height 18
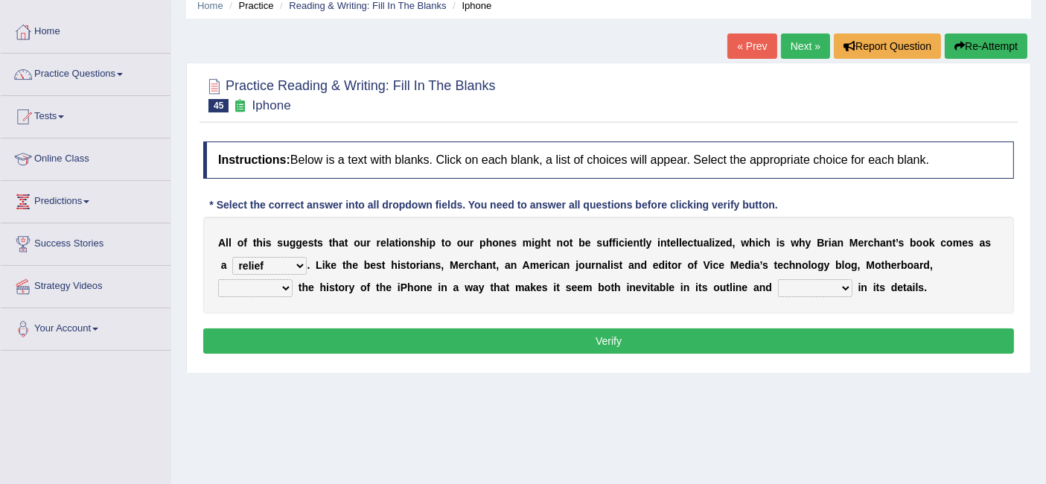
drag, startPoint x: 831, startPoint y: 279, endPoint x: 604, endPoint y: 409, distance: 262.4
click at [604, 409] on div "Home Practice Reading & Writing: Fill In The Blanks Iphone « Prev Next » Report…" at bounding box center [608, 309] width 874 height 744
